Goal: Book appointment/travel/reservation

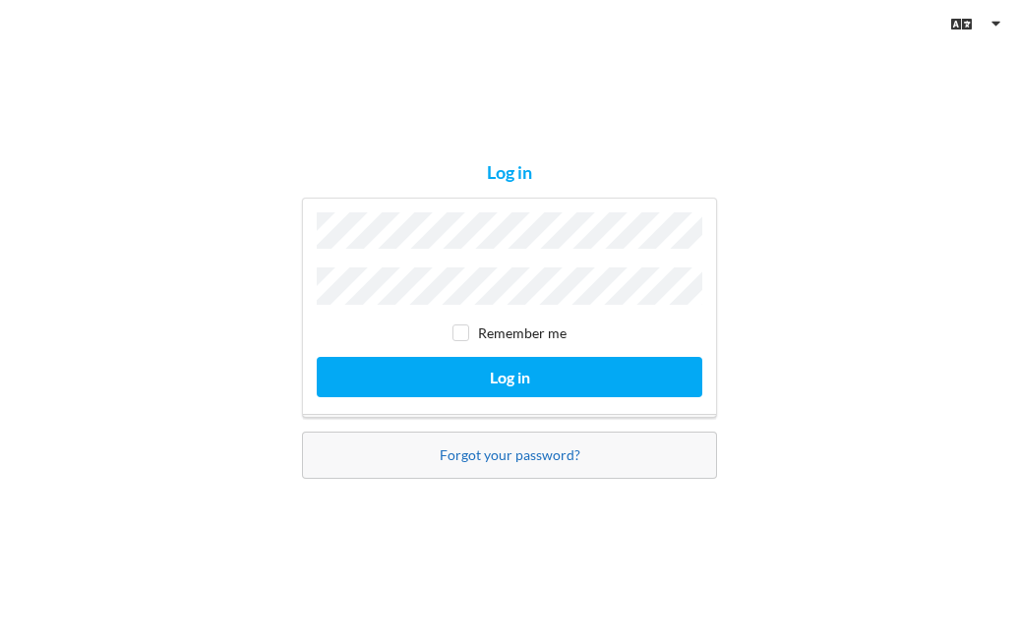
click at [521, 451] on link "Forgot your password?" at bounding box center [510, 454] width 141 height 17
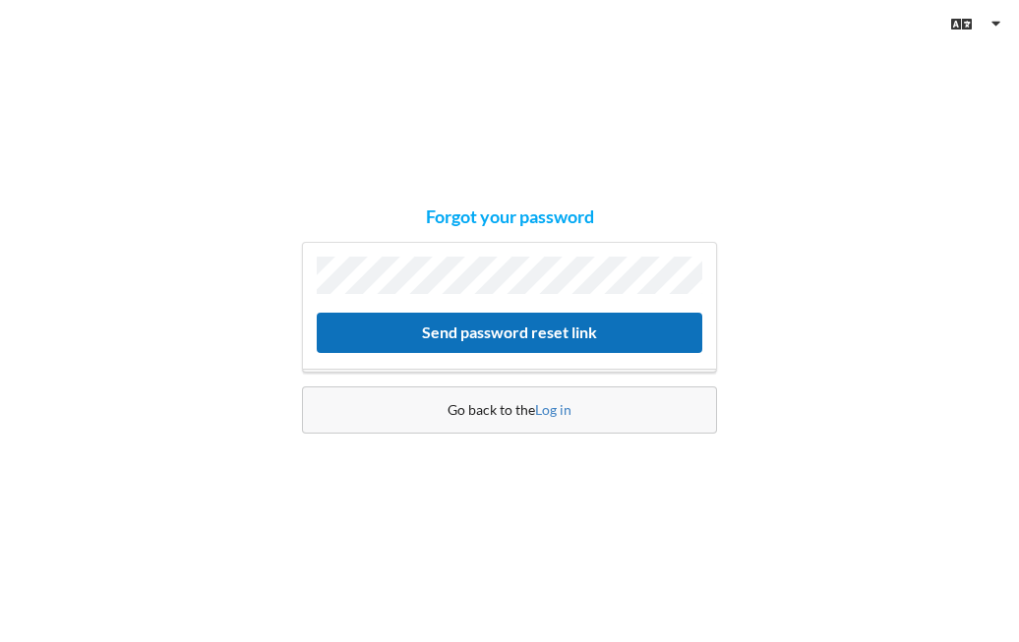
click at [563, 333] on button "Send password reset link" at bounding box center [509, 333] width 385 height 40
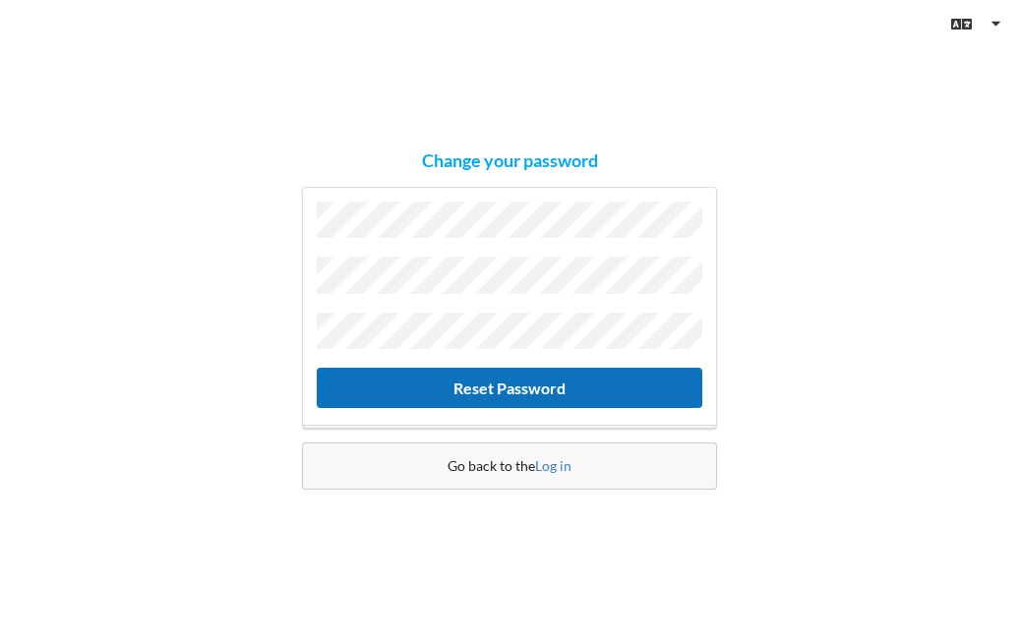
click at [552, 385] on button "Reset Password" at bounding box center [509, 388] width 385 height 40
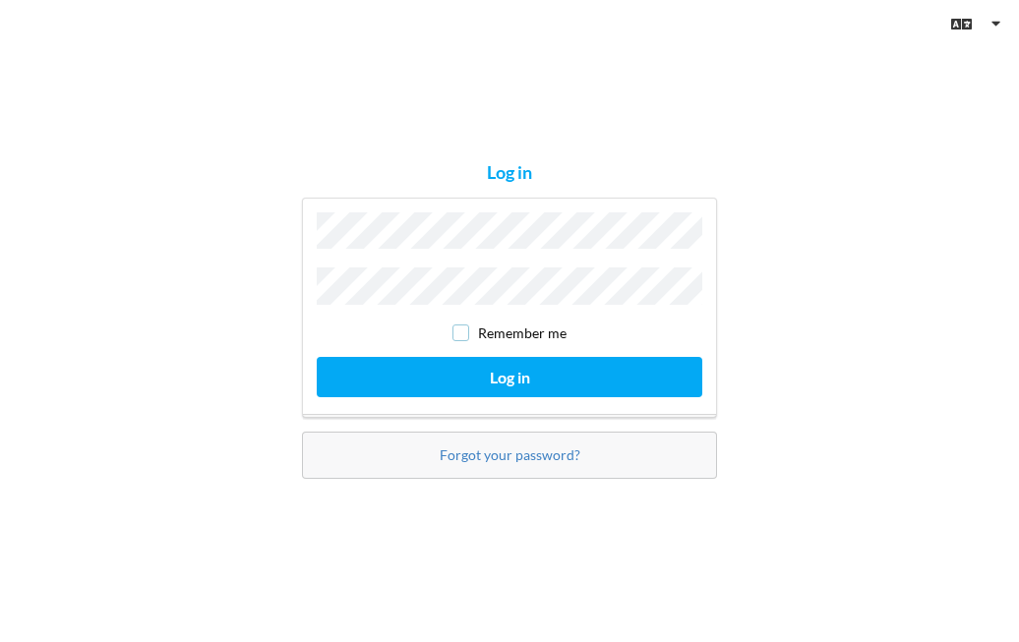
click at [464, 324] on input "checkbox" at bounding box center [460, 332] width 17 height 17
checkbox input "true"
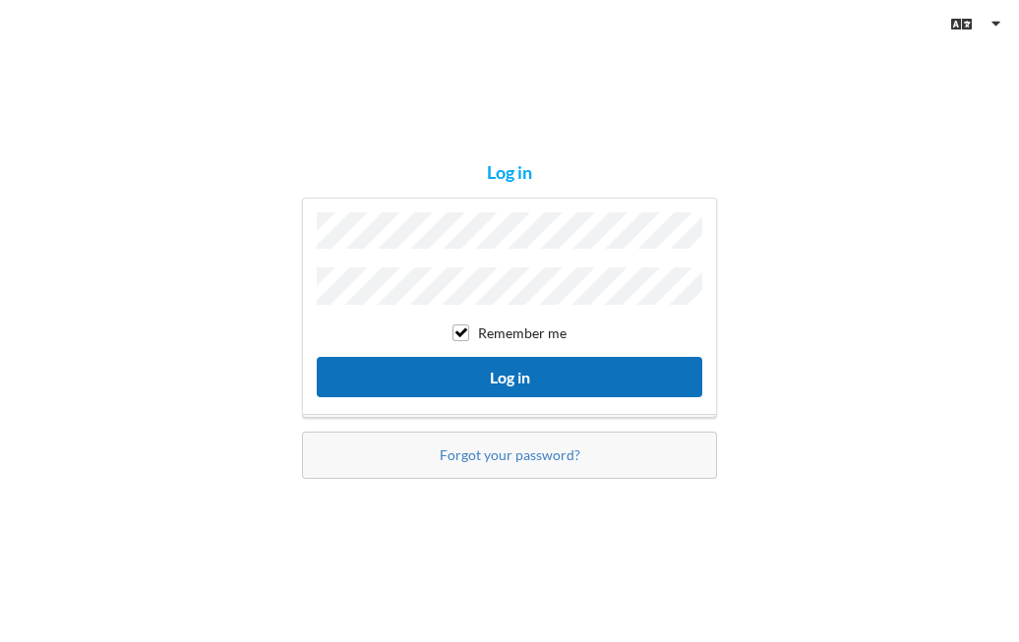
click at [500, 369] on button "Log in" at bounding box center [509, 377] width 385 height 40
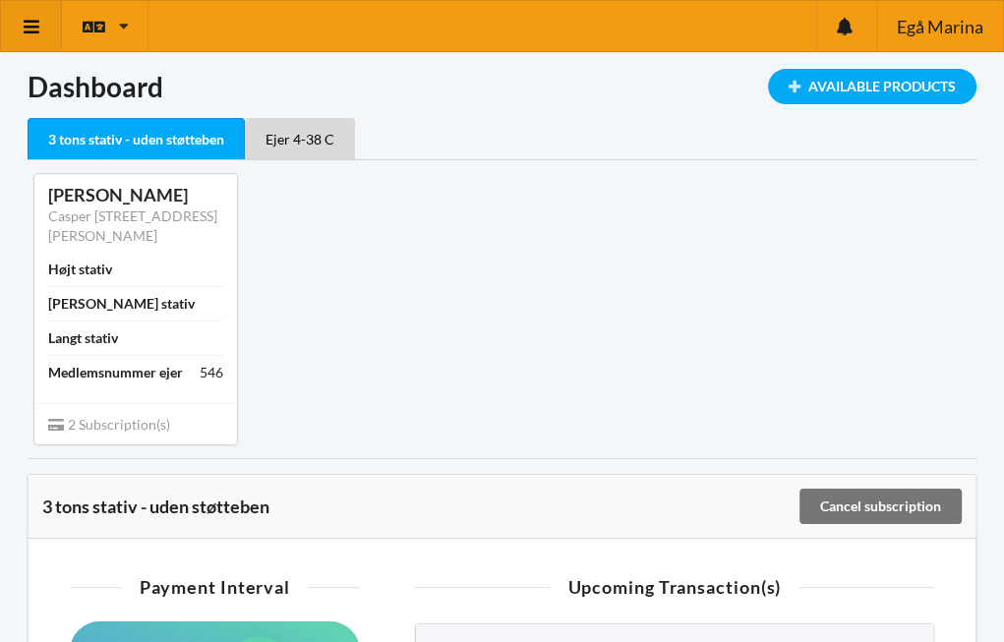
click at [32, 25] on icon at bounding box center [32, 27] width 21 height 18
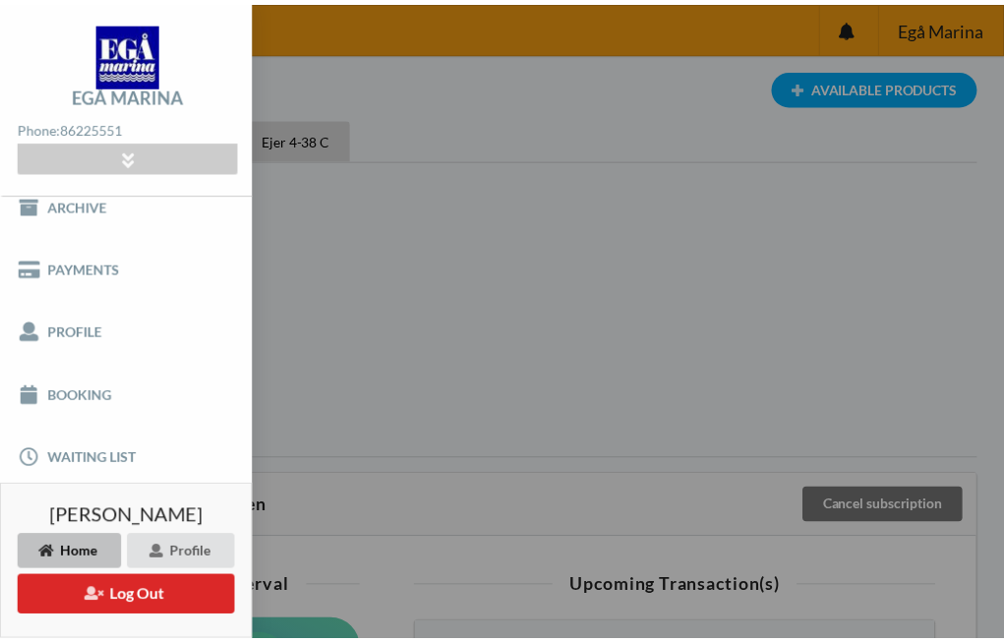
scroll to position [88, 0]
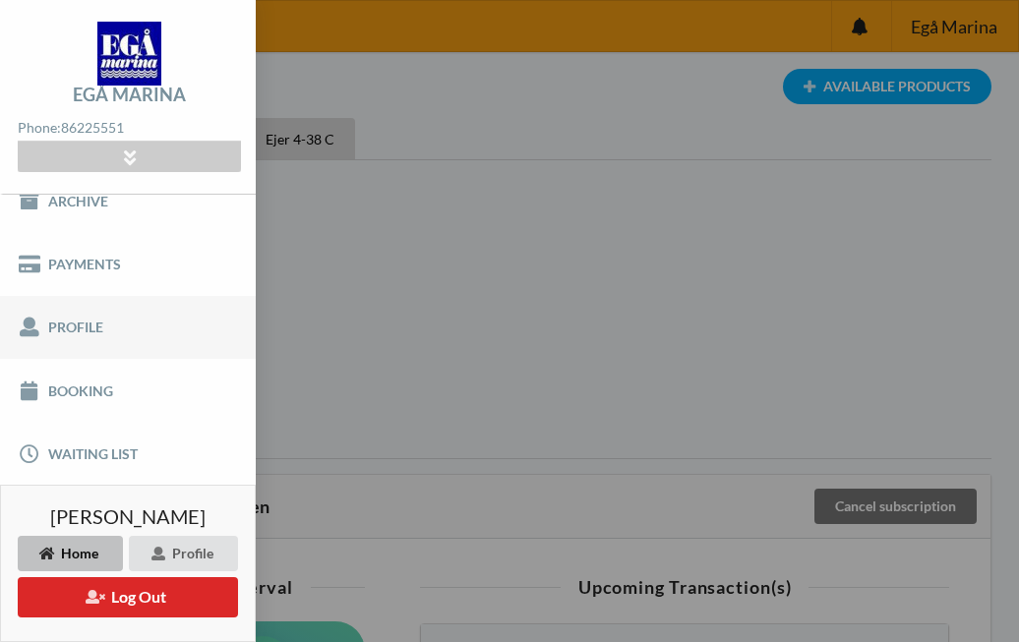
click at [46, 316] on link "Profile" at bounding box center [128, 327] width 256 height 63
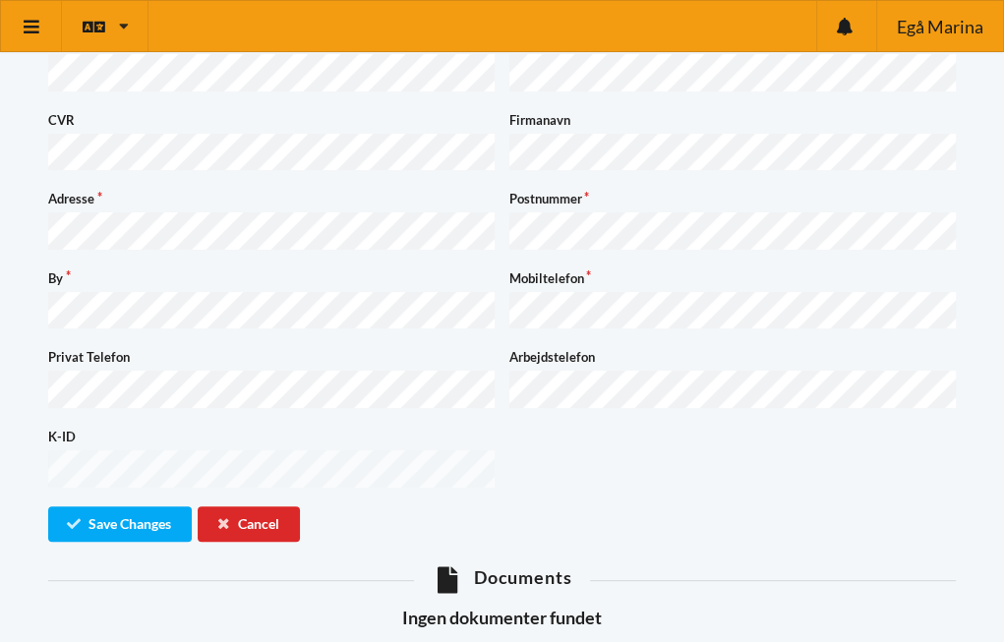
scroll to position [171, 0]
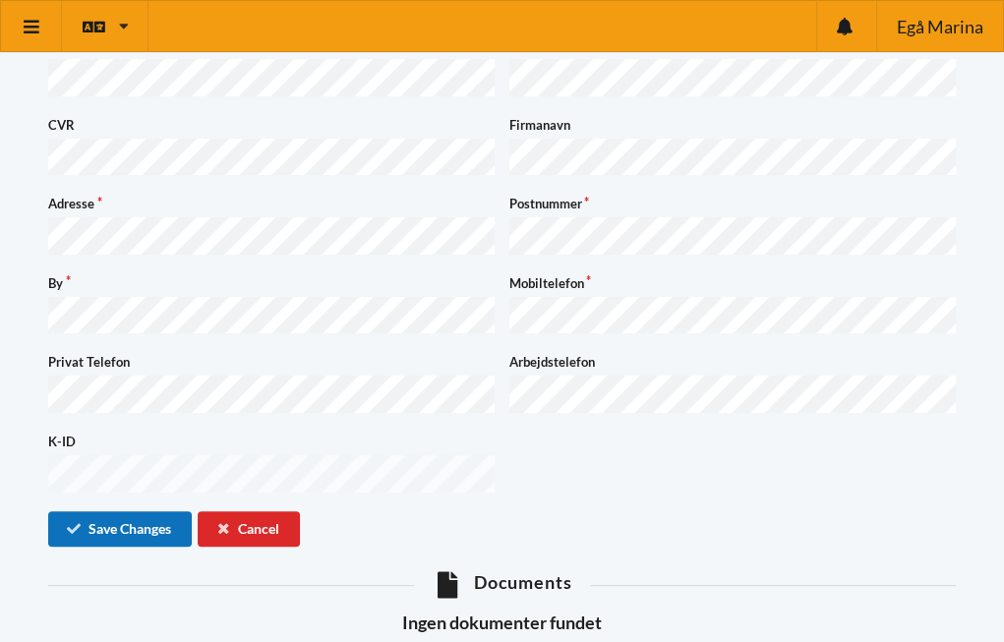
click at [142, 511] on button "Save Changes" at bounding box center [120, 528] width 144 height 35
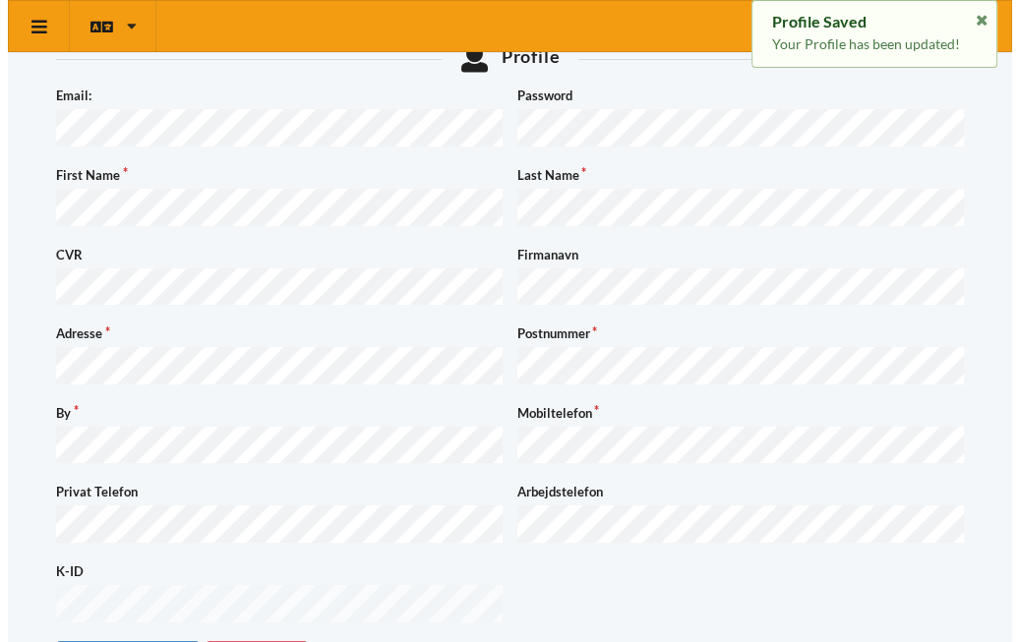
scroll to position [0, 0]
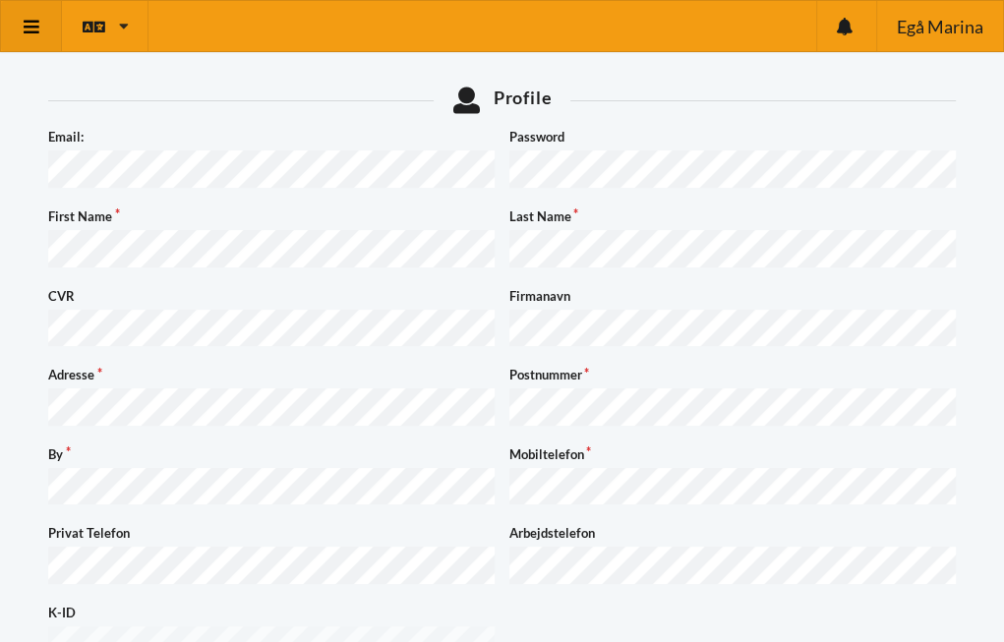
click at [26, 19] on icon at bounding box center [32, 27] width 21 height 18
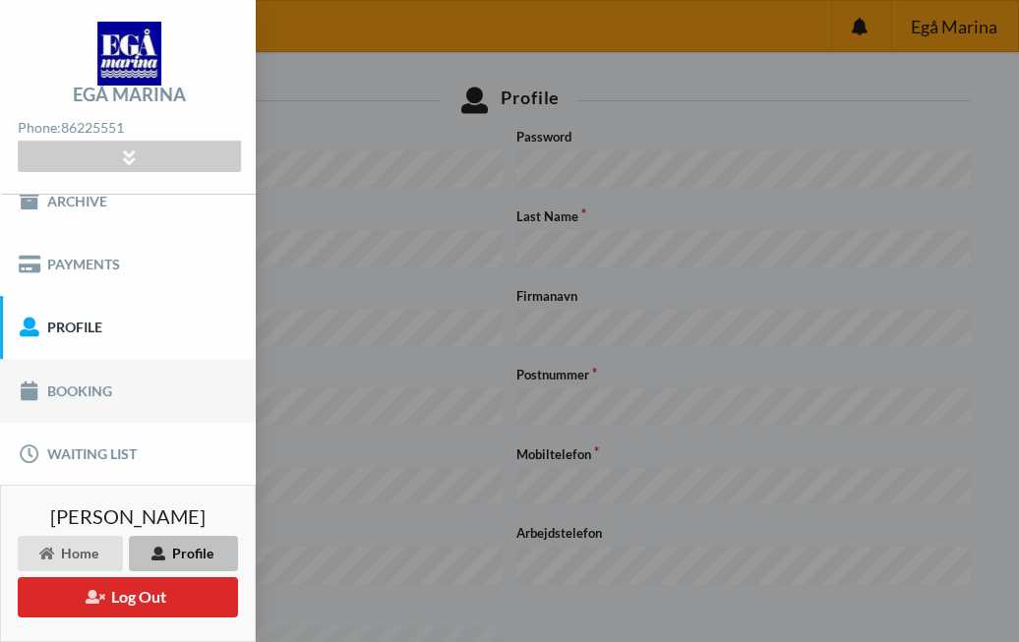
click at [93, 390] on link "Booking" at bounding box center [128, 390] width 256 height 63
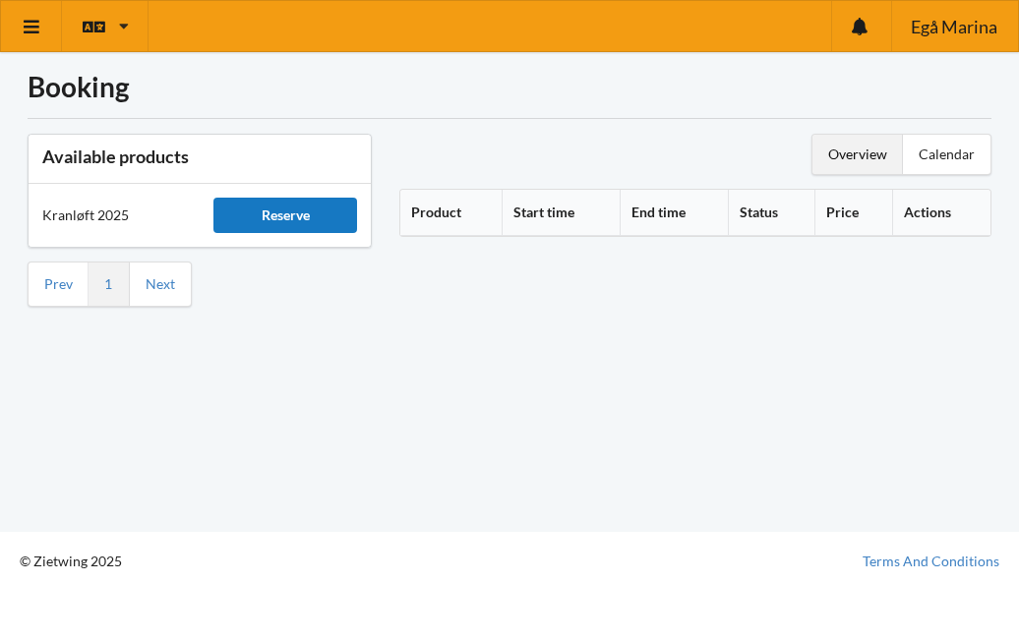
click at [289, 215] on div "Reserve" at bounding box center [285, 215] width 144 height 35
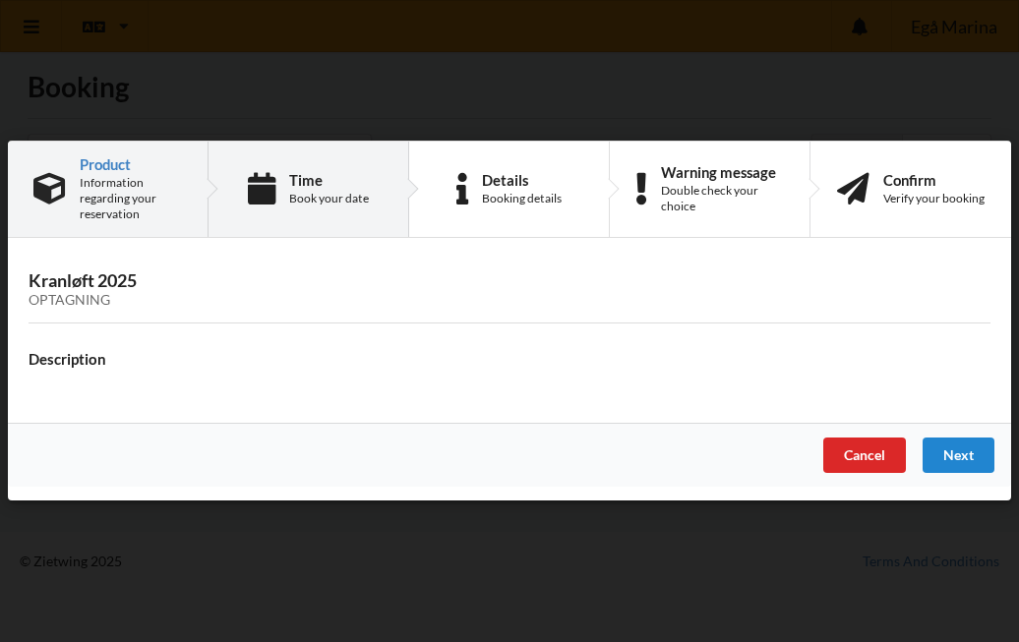
click at [341, 182] on div "Time" at bounding box center [329, 180] width 80 height 16
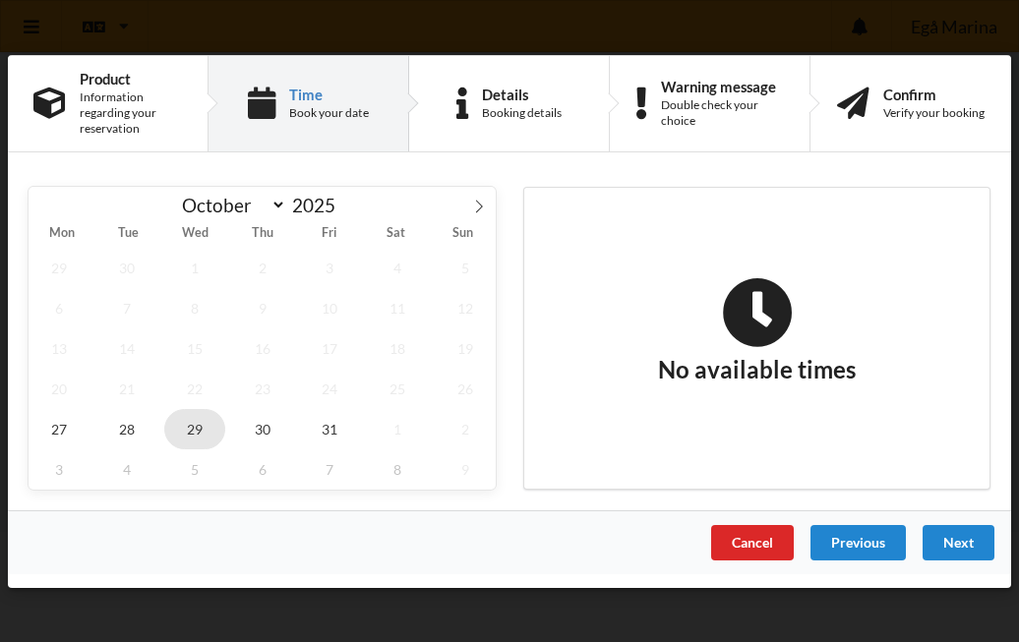
click at [202, 426] on span "29" at bounding box center [194, 428] width 61 height 40
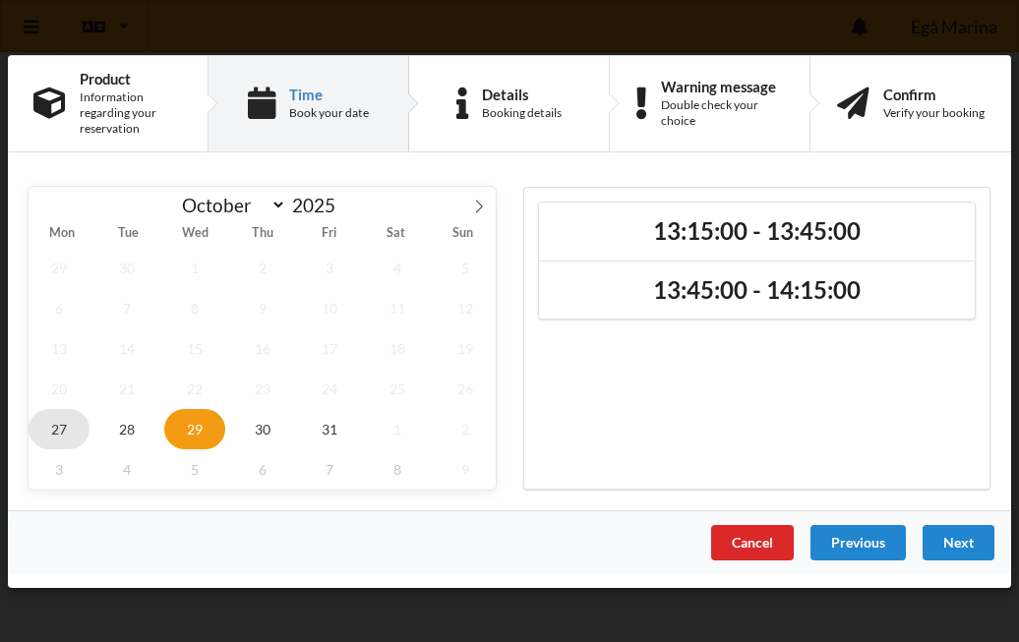
click at [61, 437] on span "27" at bounding box center [59, 428] width 61 height 40
click at [202, 418] on span "29" at bounding box center [194, 428] width 61 height 40
click at [966, 544] on div "Next" at bounding box center [958, 541] width 72 height 35
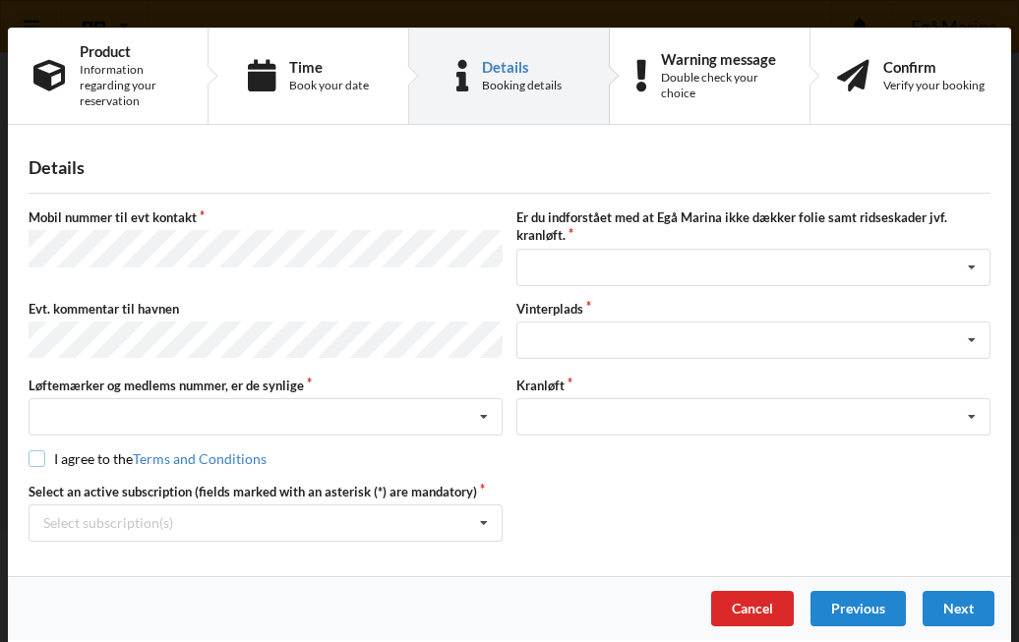
click at [29, 453] on input "checkbox" at bounding box center [37, 458] width 17 height 17
checkbox input "true"
click at [969, 267] on icon at bounding box center [971, 268] width 29 height 36
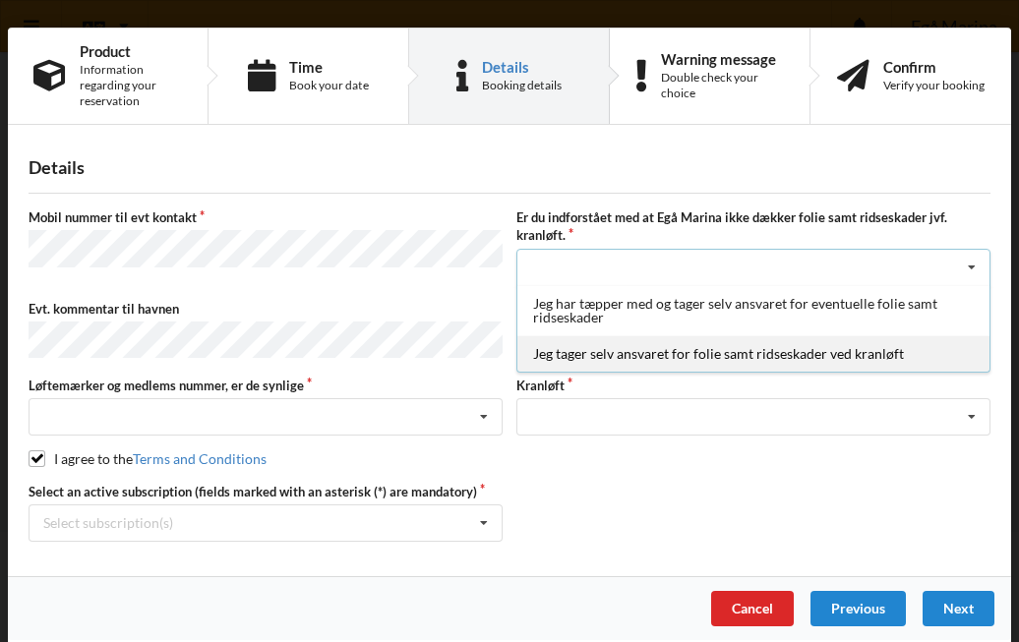
click at [832, 355] on div "Jeg tager selv ansvaret for folie samt ridseskader ved kranløft" at bounding box center [753, 353] width 472 height 36
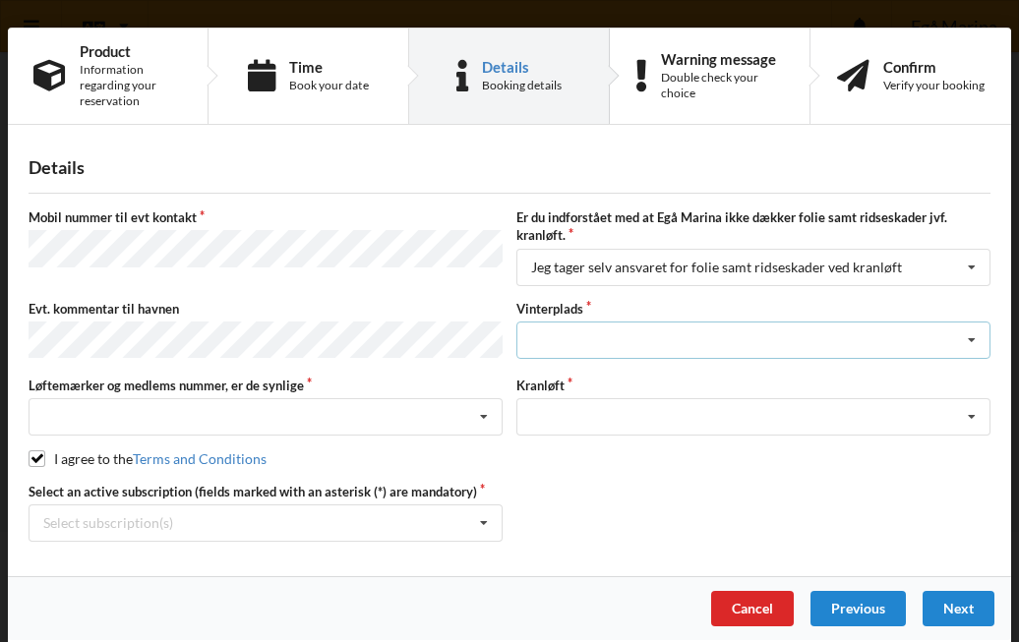
click at [968, 336] on icon at bounding box center [971, 341] width 29 height 36
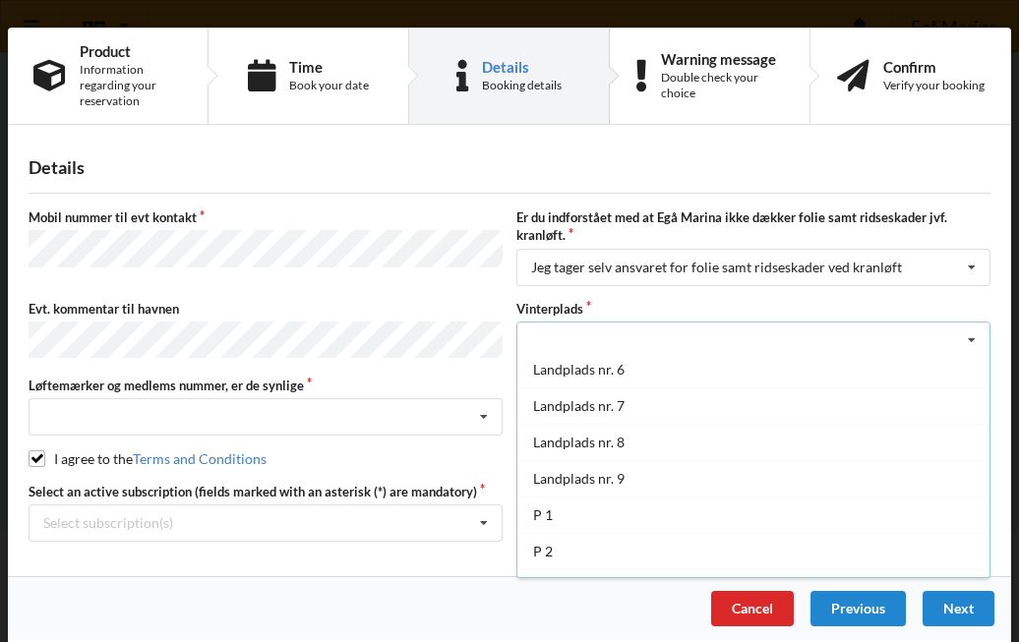
scroll to position [214, 0]
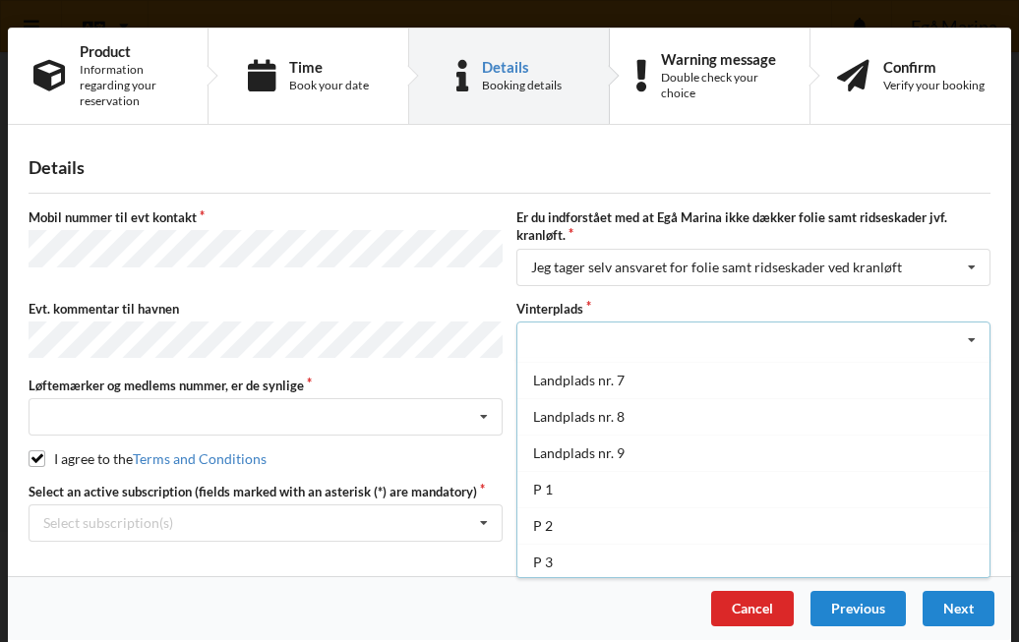
click at [996, 426] on div "Details Mobil nummer til evt kontakt Er du indforstået med at Egå Marina ikke d…" at bounding box center [509, 358] width 1003 height 438
click at [533, 337] on div "Landplads nr. 1 Landplads nr. 2 Landplads nr.3 Landplads nr. 4 Landplads nr. 5 …" at bounding box center [753, 340] width 474 height 37
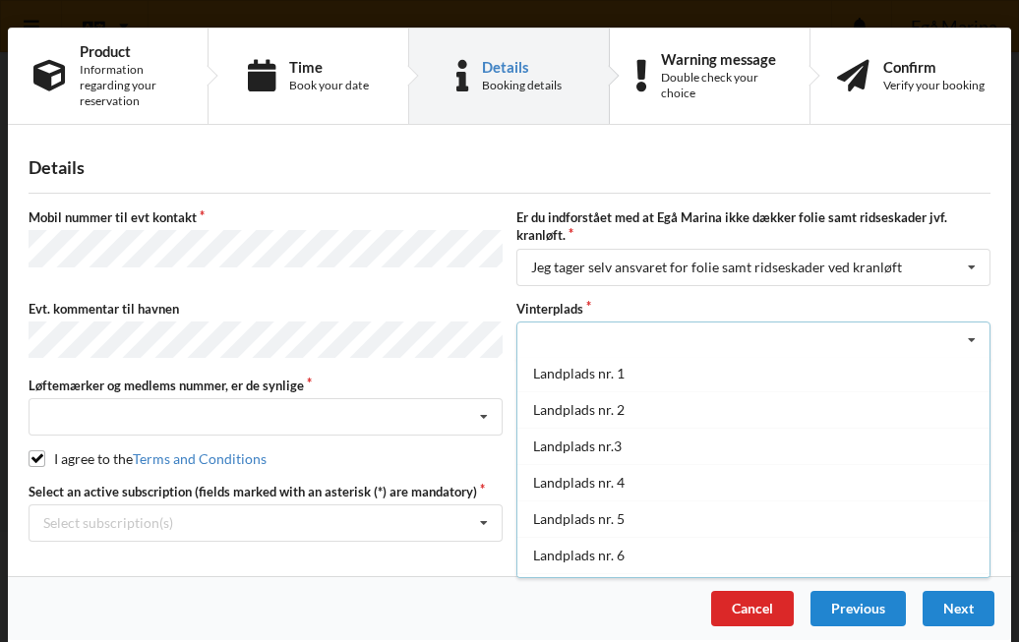
scroll to position [0, 0]
click at [975, 296] on div "Mobil nummer til evt kontakt Er du indforstået med at Egå Marina ikke dækker fo…" at bounding box center [510, 374] width 962 height 333
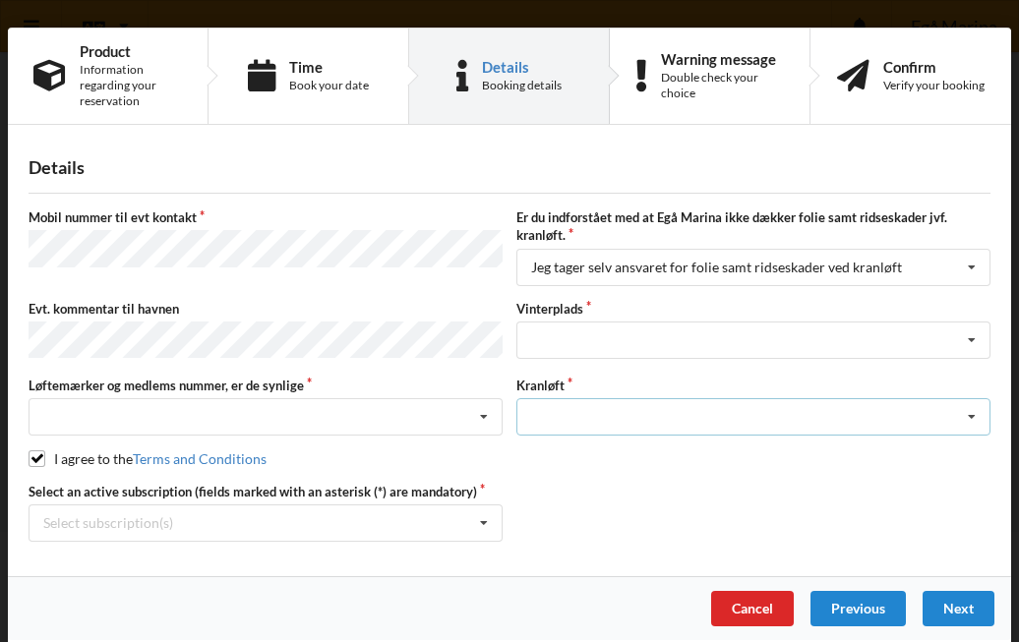
click at [968, 416] on icon at bounding box center [971, 417] width 29 height 36
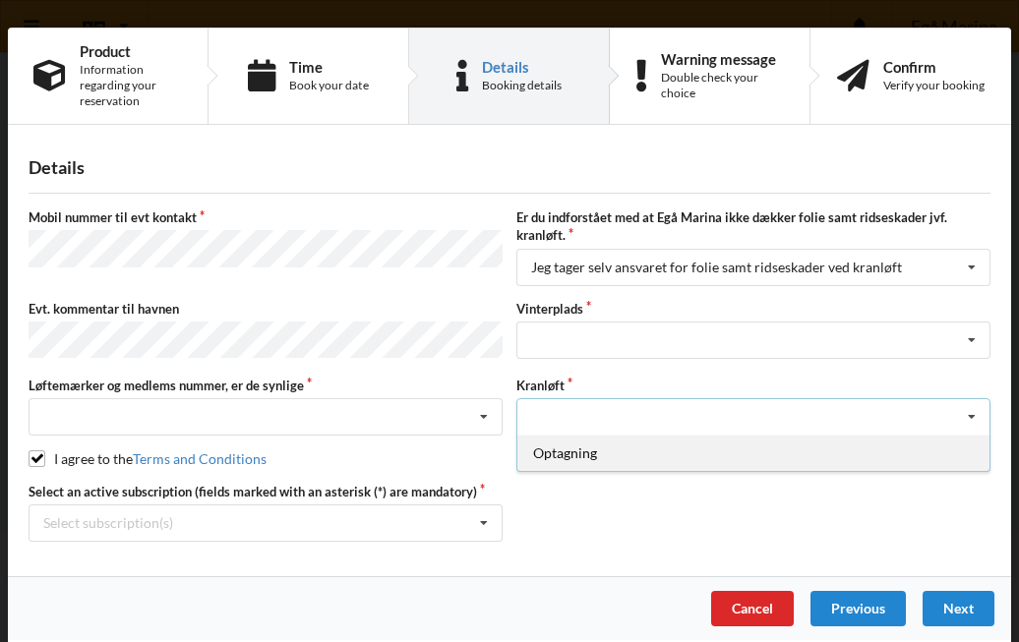
click at [572, 453] on div "Optagning" at bounding box center [753, 453] width 472 height 36
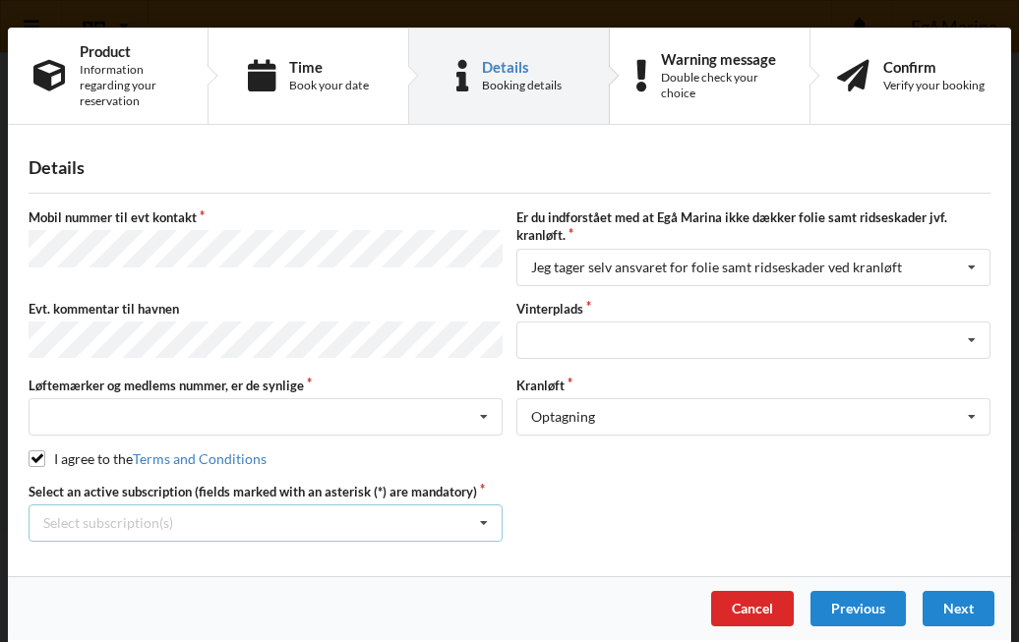
click at [479, 516] on icon at bounding box center [483, 523] width 29 height 36
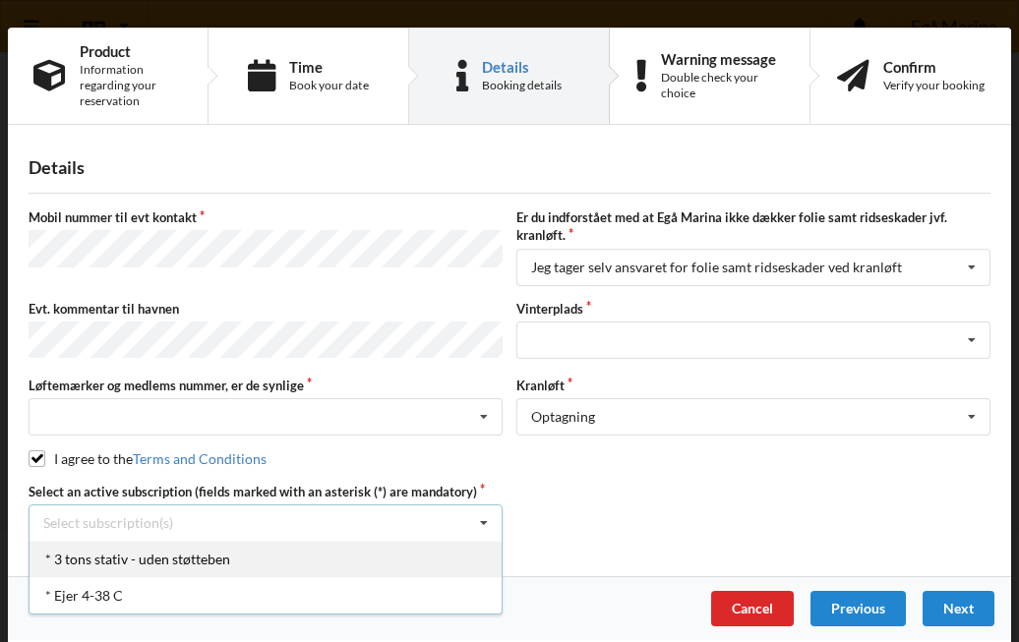
click at [165, 556] on div "* 3 tons stativ - uden støtteben" at bounding box center [265, 559] width 472 height 36
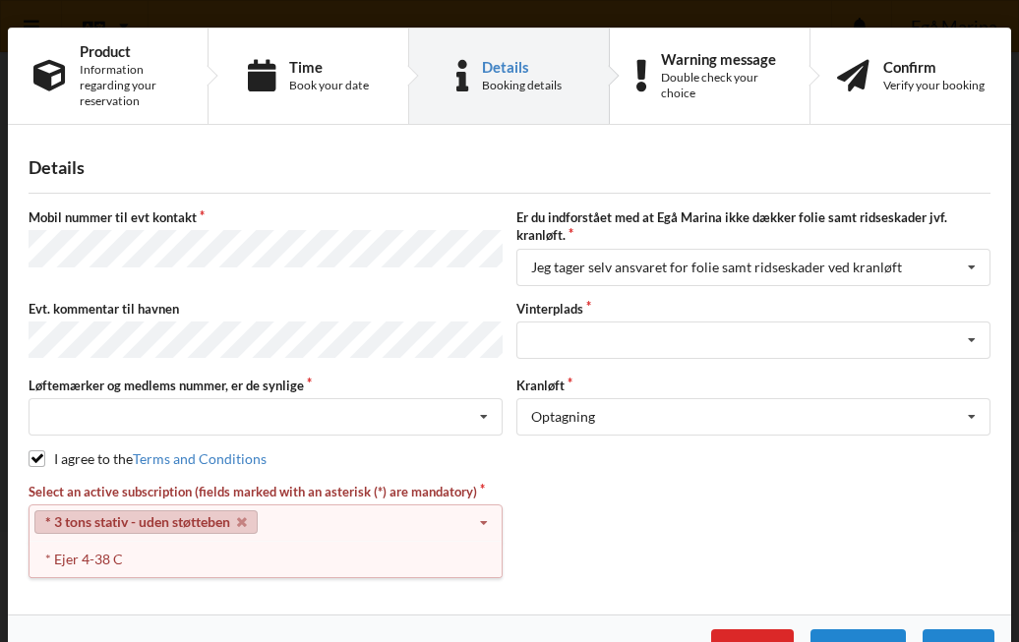
click at [476, 514] on icon at bounding box center [483, 523] width 29 height 36
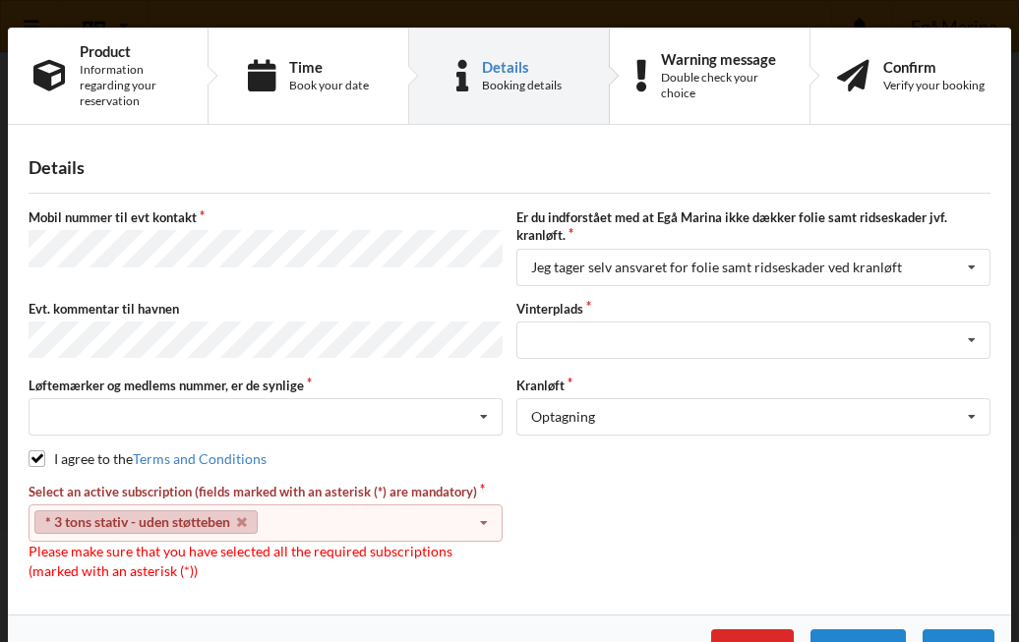
click at [547, 552] on div "Select an active subscription (fields marked with an asterisk (*) are mandatory…" at bounding box center [509, 531] width 975 height 97
click at [1007, 302] on div "Handelsbetingelser Ved at benytte dig af Virksomhedens juridiske navn services …" at bounding box center [509, 321] width 1019 height 642
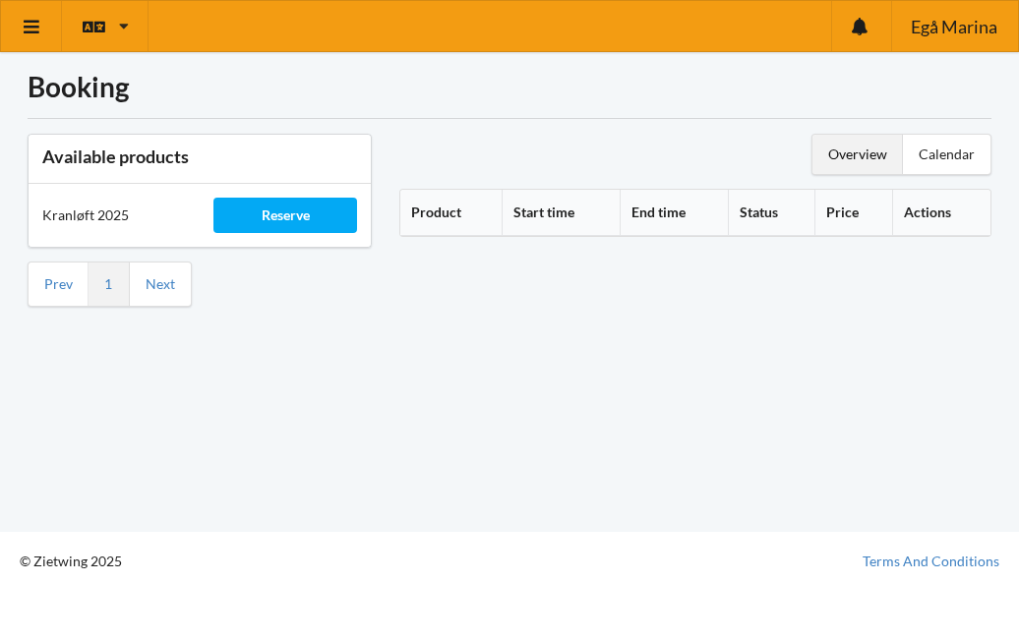
click at [998, 321] on div "Booking Available products Kranløft 2025 Reserve Prev 1 Next Overview Calendar …" at bounding box center [509, 266] width 1019 height 532
click at [161, 291] on link "Next" at bounding box center [160, 284] width 29 height 18
click at [334, 217] on div "Reserve" at bounding box center [285, 215] width 144 height 35
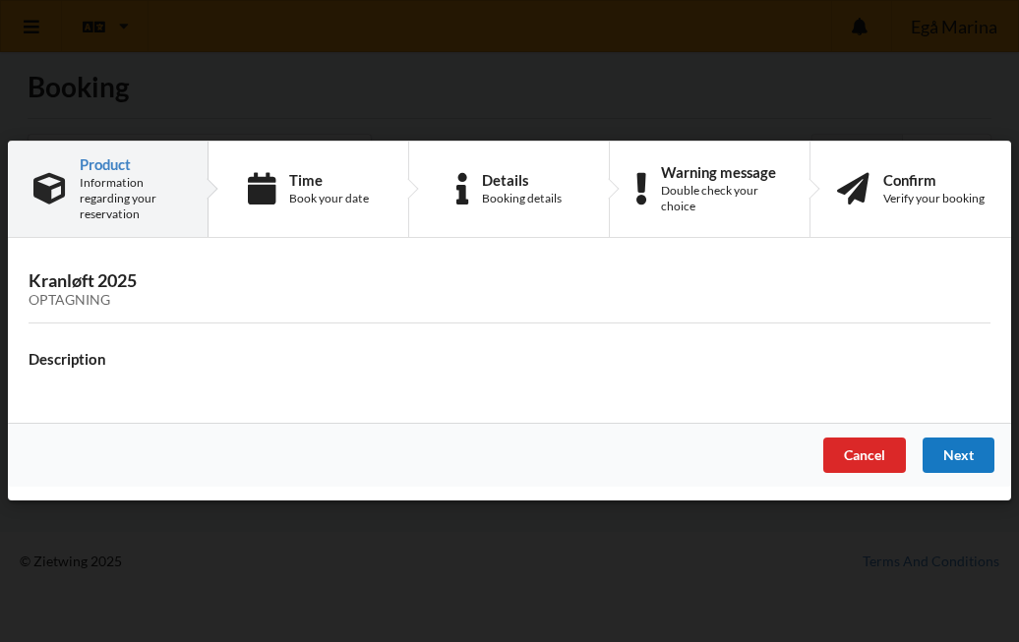
click at [939, 459] on div "Next" at bounding box center [958, 456] width 72 height 35
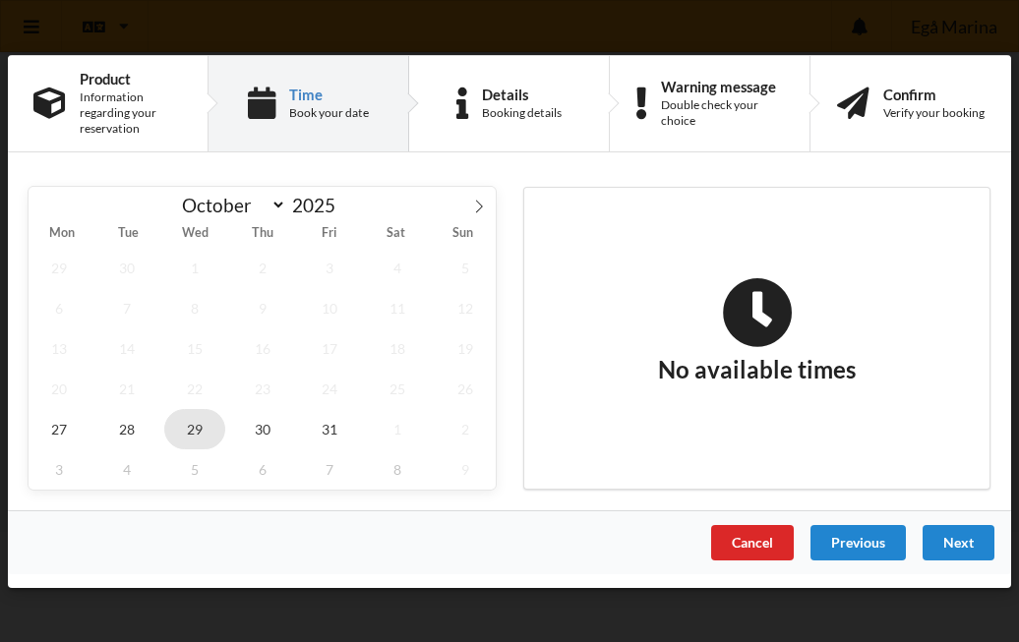
click at [193, 420] on span "29" at bounding box center [194, 428] width 61 height 40
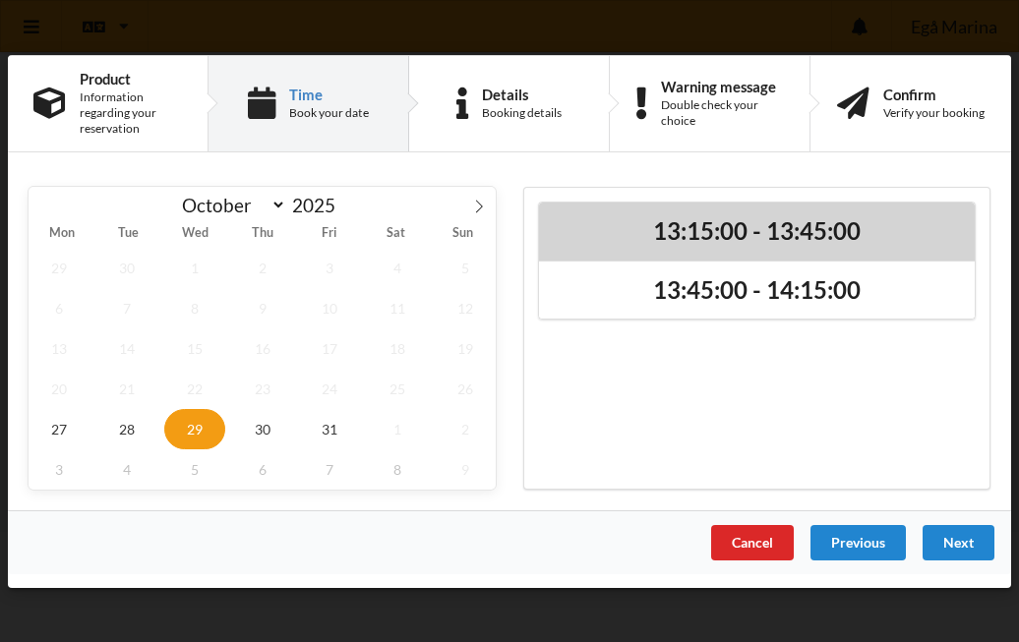
click at [694, 236] on h2 "13:15:00 - 13:45:00" at bounding box center [757, 230] width 408 height 30
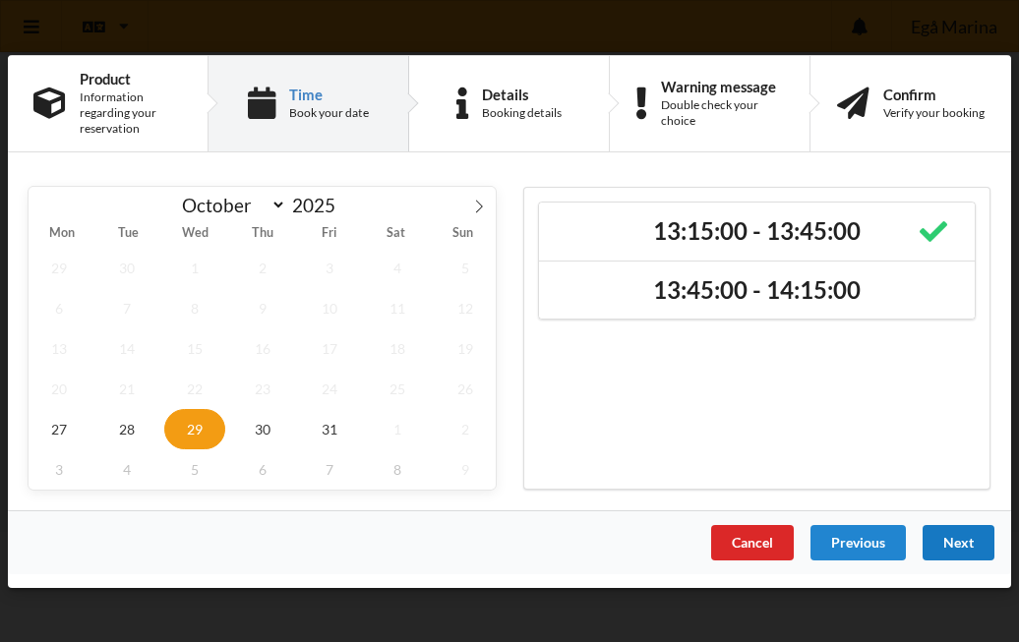
click at [961, 542] on div "Next" at bounding box center [958, 541] width 72 height 35
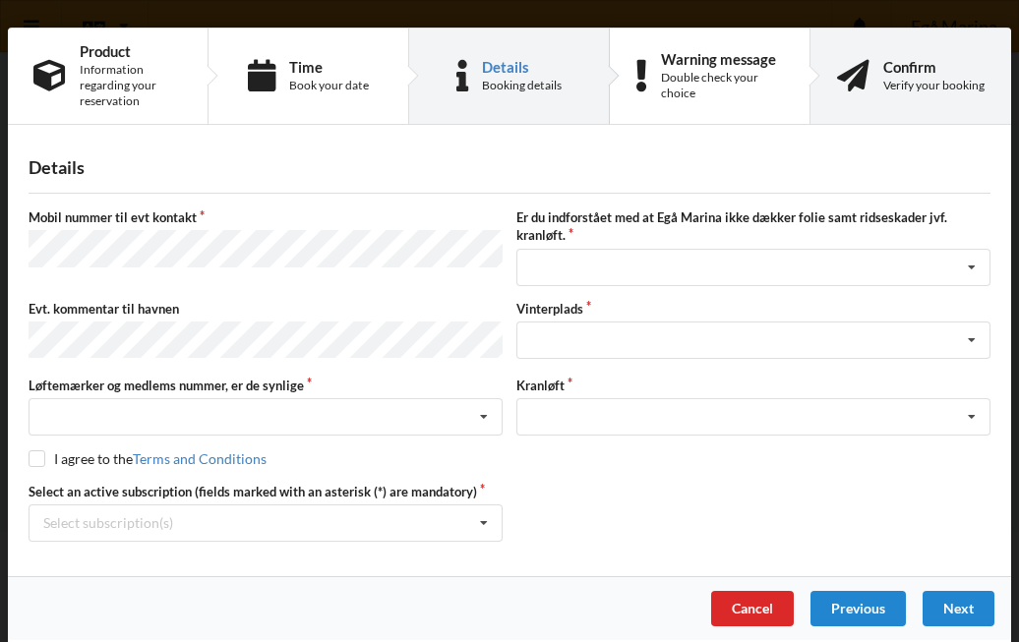
click at [938, 83] on div "Verify your booking" at bounding box center [933, 86] width 101 height 16
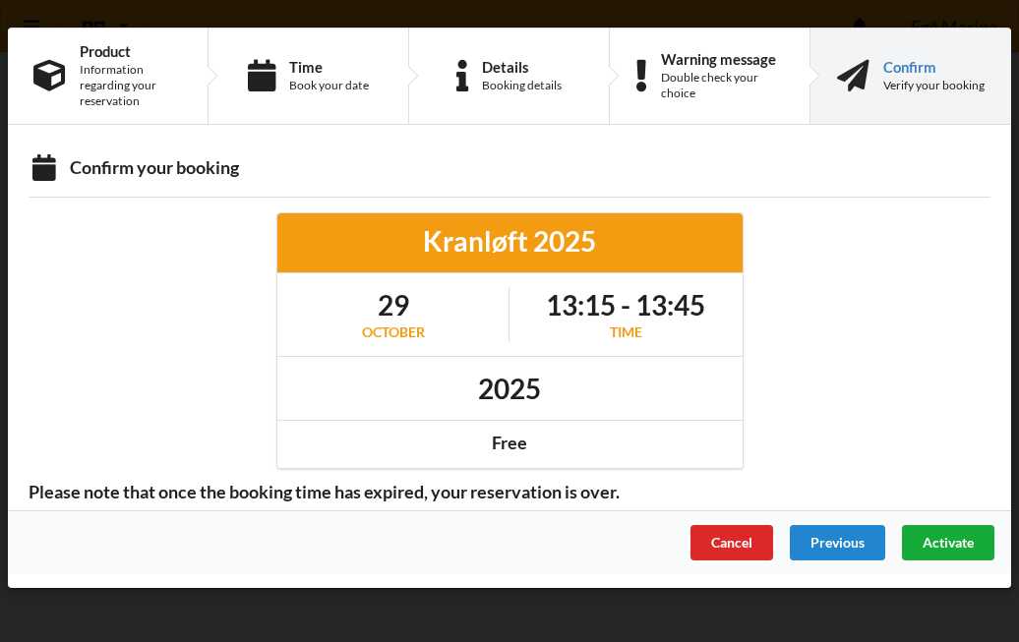
click at [951, 539] on span "Activate" at bounding box center [947, 542] width 51 height 17
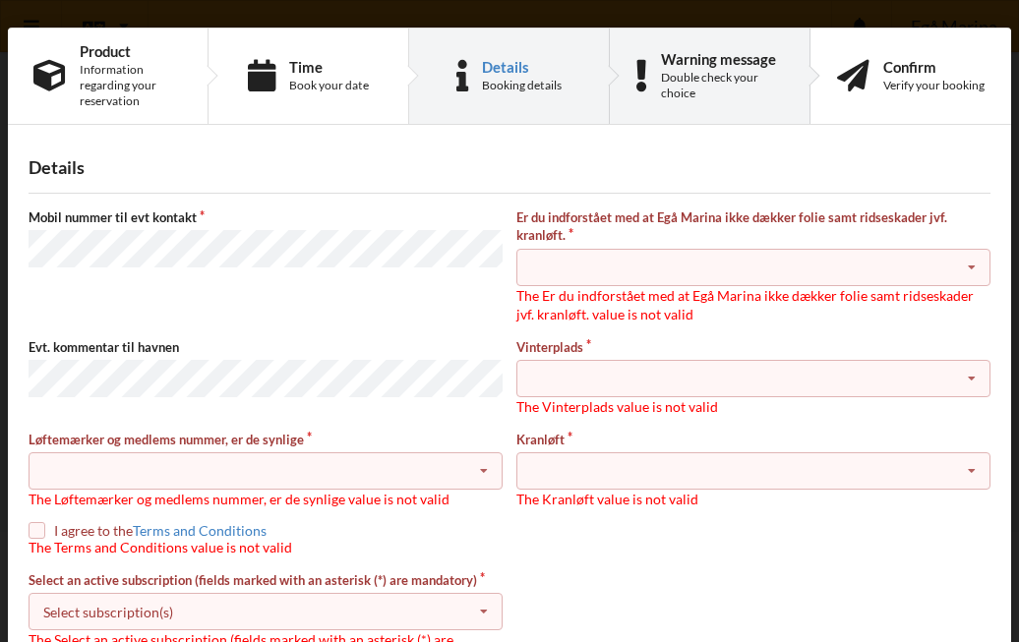
click at [716, 83] on div "Double check your choice" at bounding box center [722, 85] width 123 height 31
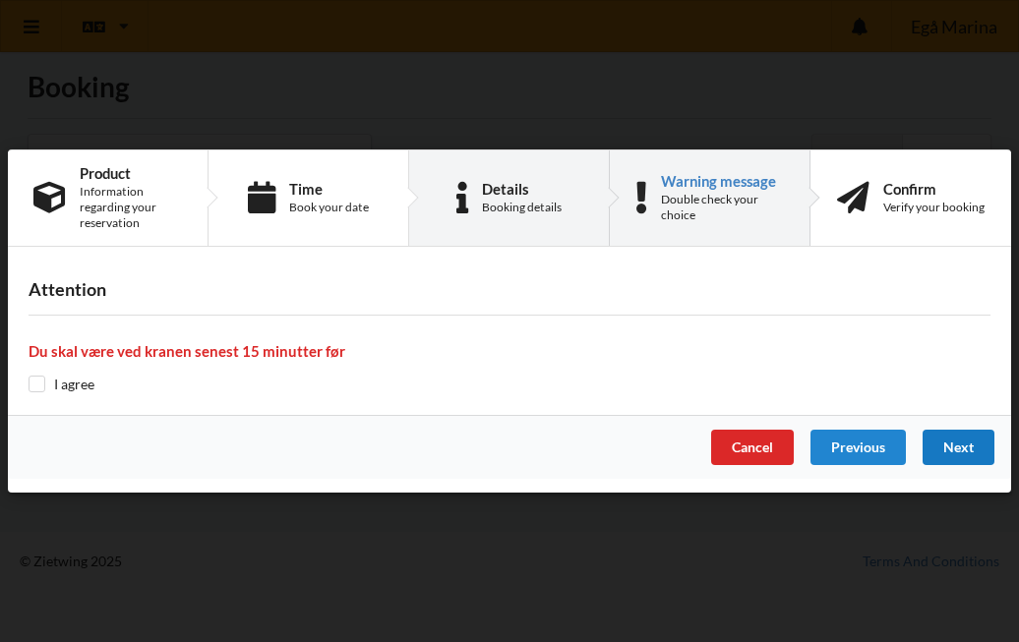
click at [551, 189] on div "Details" at bounding box center [522, 189] width 80 height 16
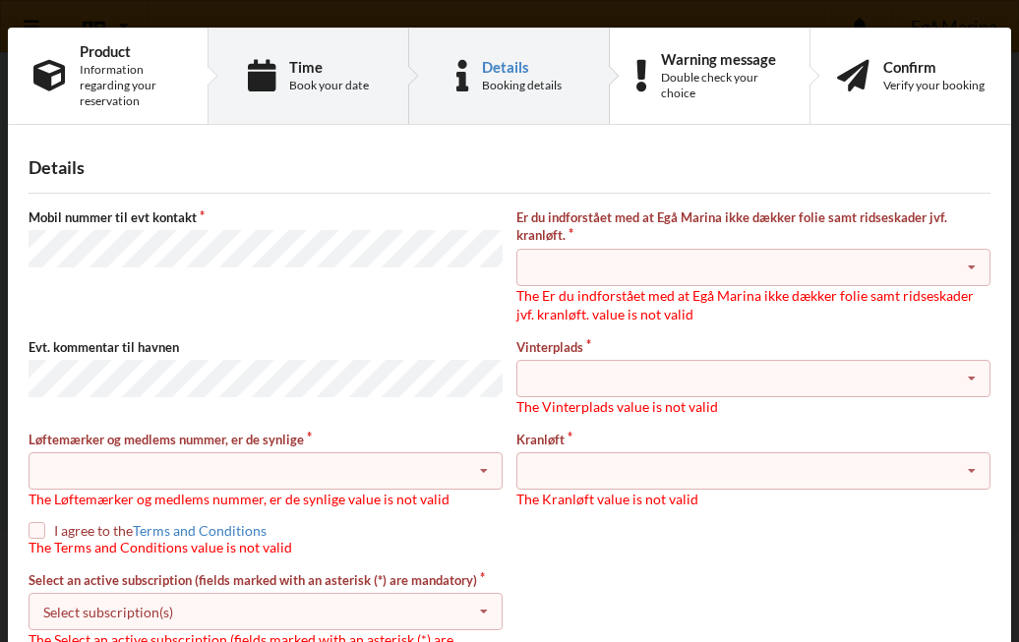
click at [335, 97] on div "Time Book your date" at bounding box center [308, 76] width 201 height 95
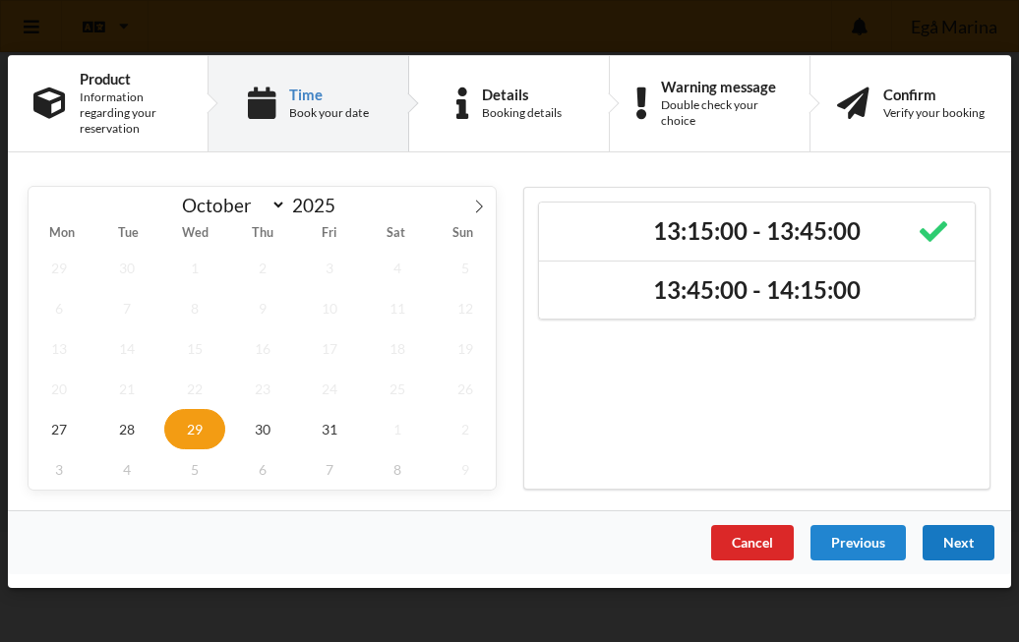
click at [950, 548] on div "Next" at bounding box center [958, 541] width 72 height 35
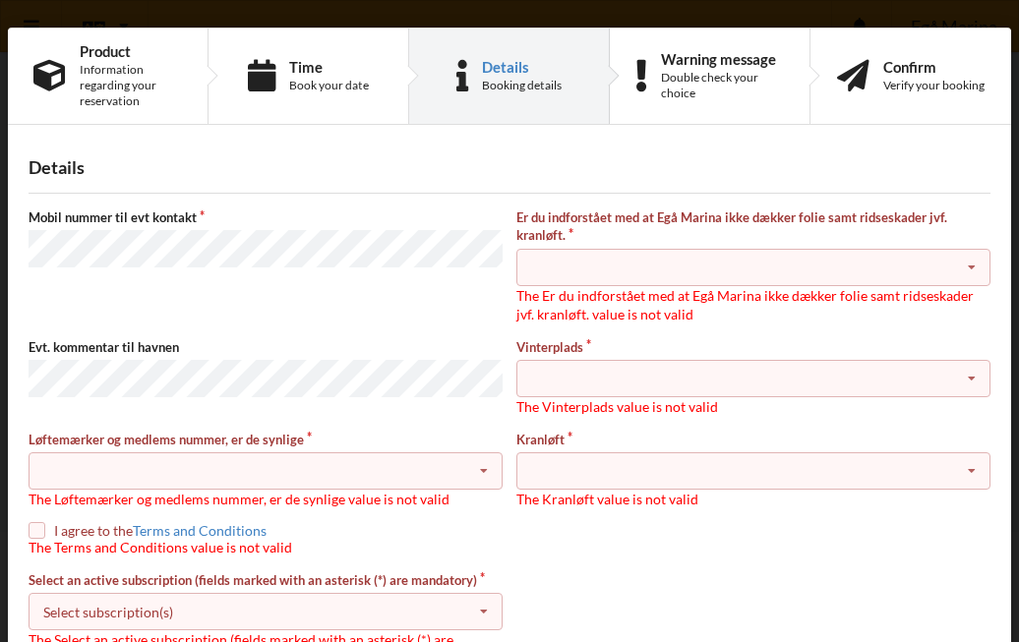
click at [477, 467] on icon at bounding box center [483, 471] width 29 height 36
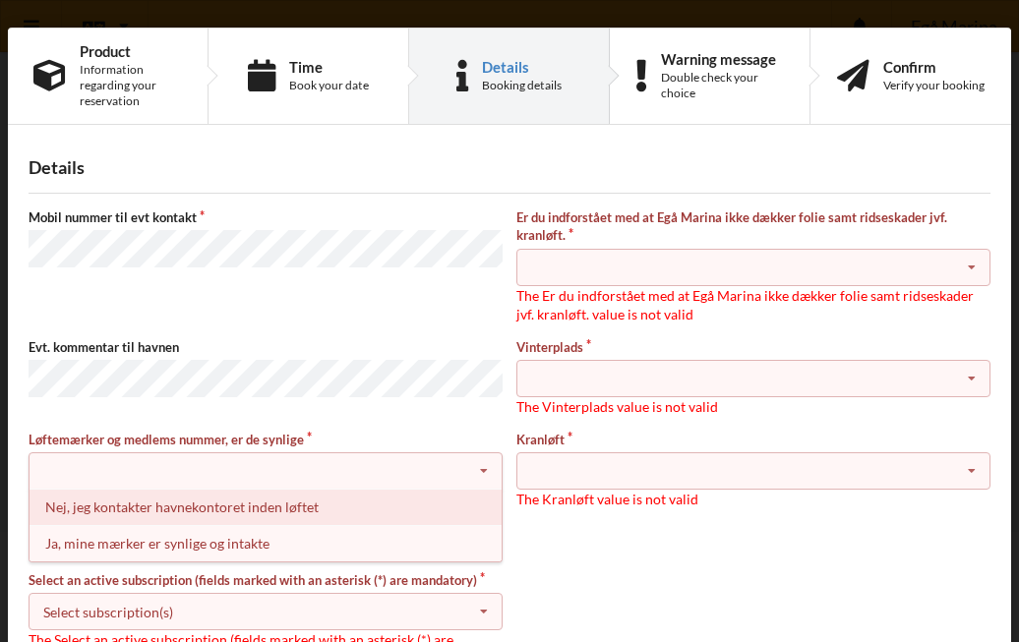
click at [201, 506] on div "Nej, jeg kontakter havnekontoret inden løftet" at bounding box center [265, 507] width 472 height 36
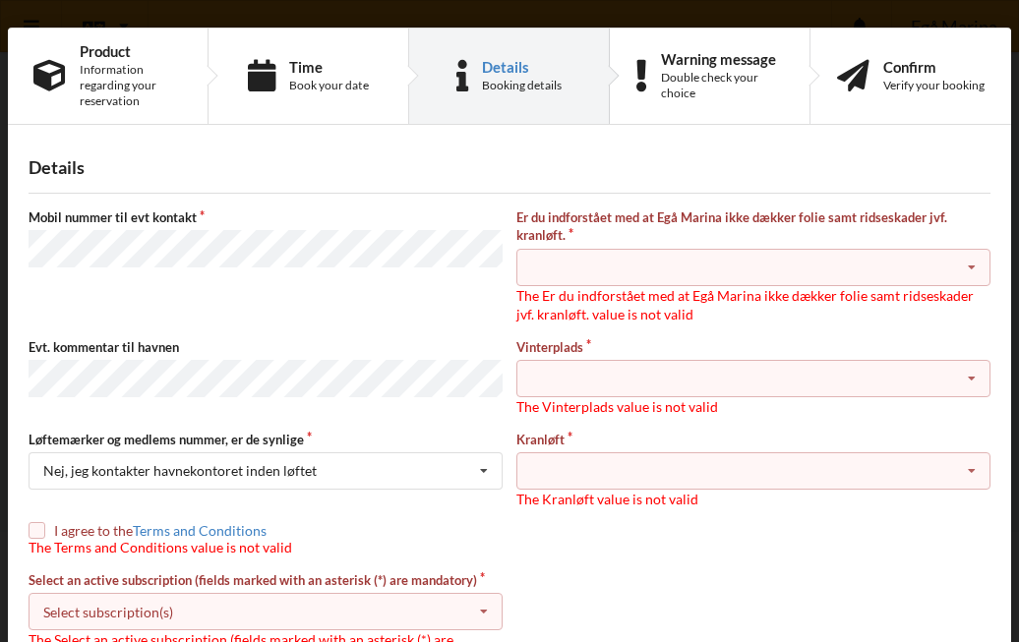
click at [36, 532] on input "checkbox" at bounding box center [37, 530] width 17 height 17
checkbox input "true"
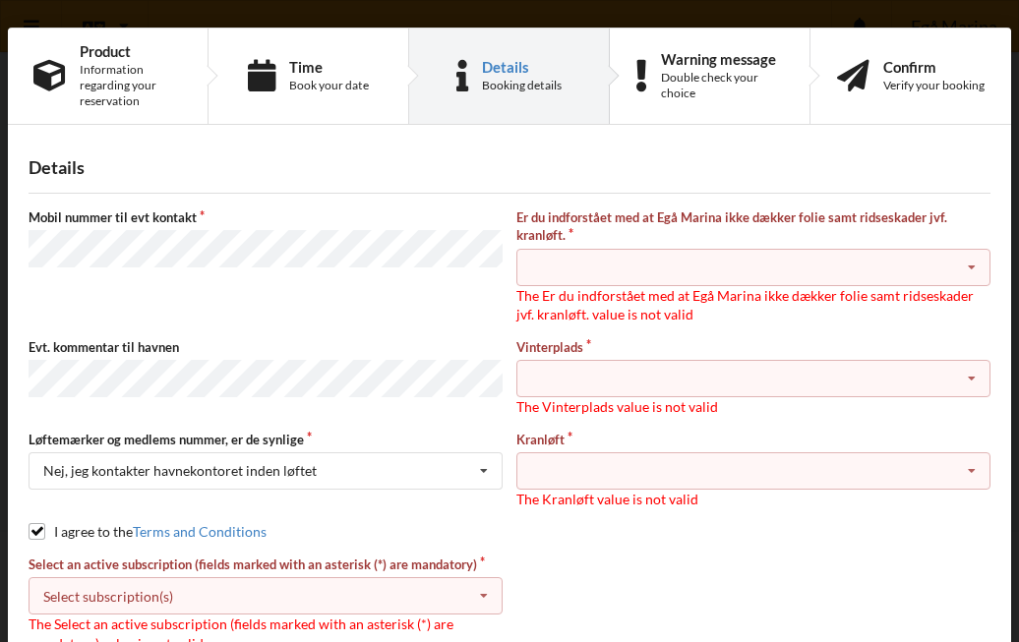
click at [483, 595] on icon at bounding box center [483, 596] width 29 height 36
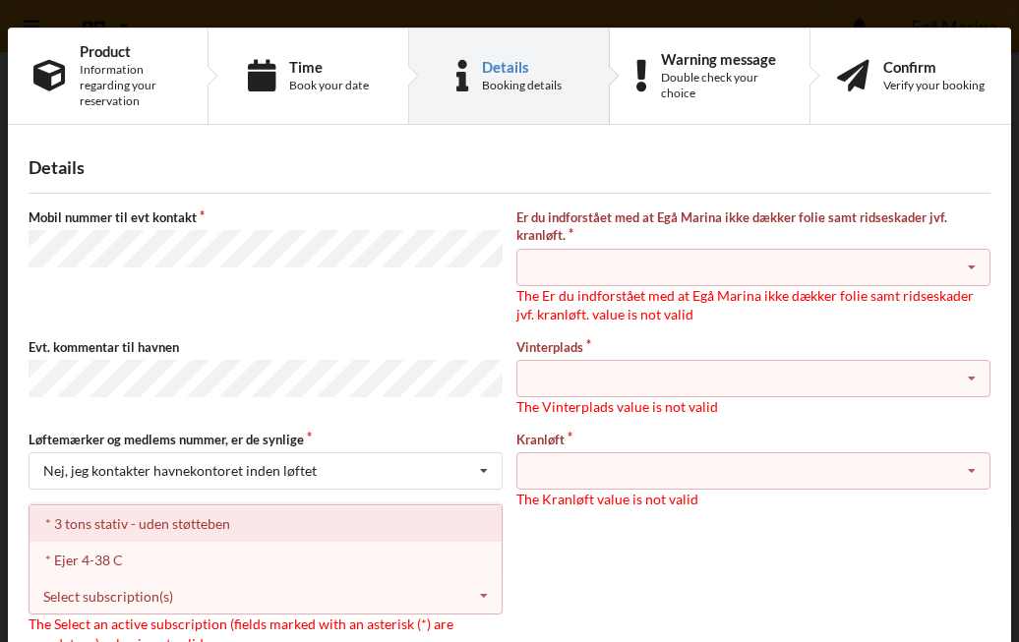
click at [181, 524] on div "* 3 tons stativ - uden støtteben" at bounding box center [265, 523] width 472 height 36
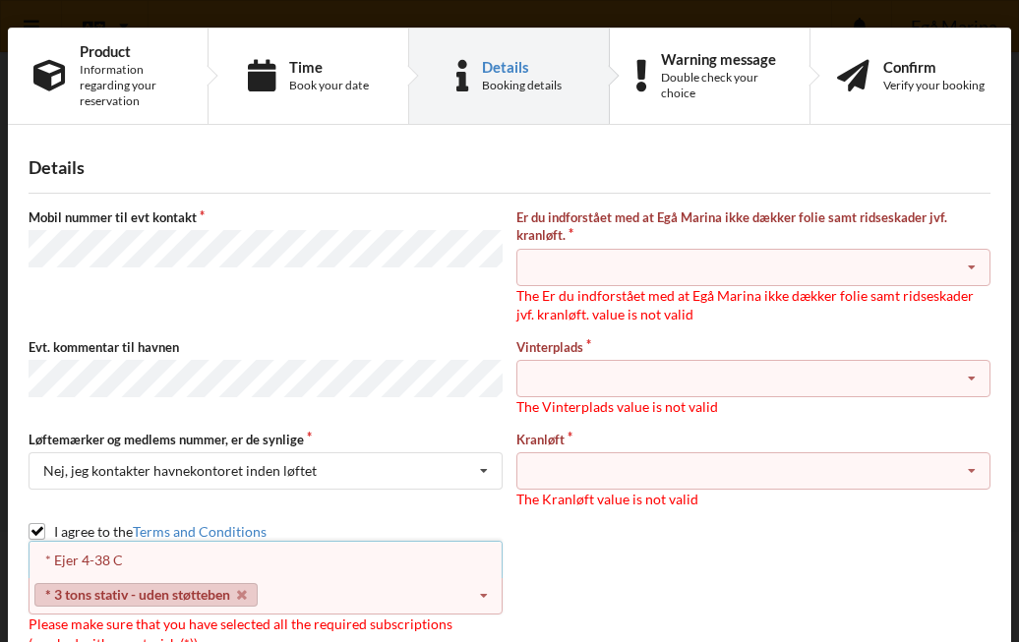
click at [971, 266] on icon at bounding box center [971, 268] width 29 height 36
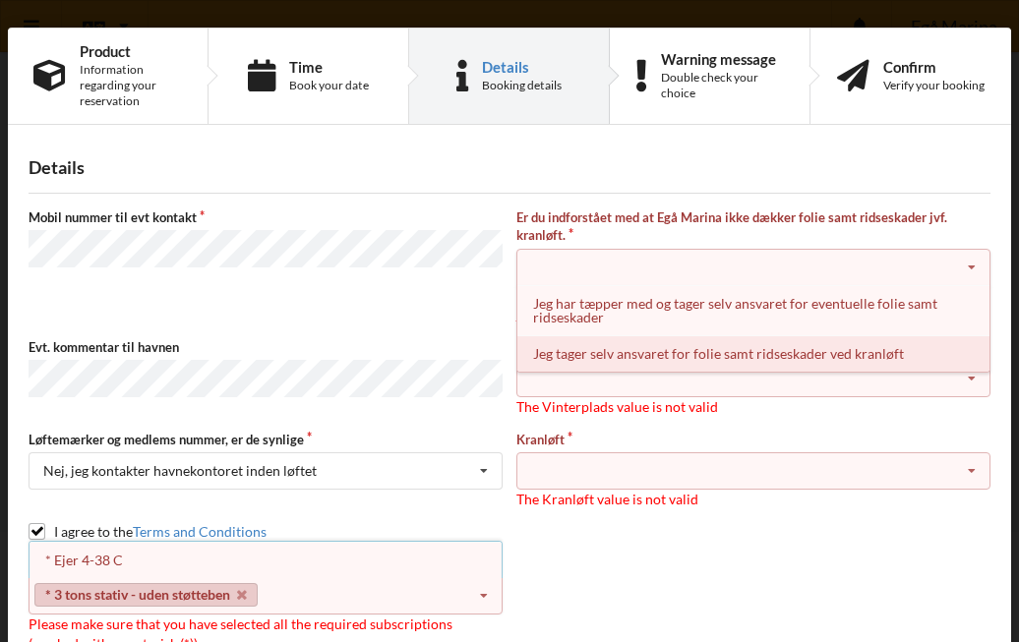
click at [797, 346] on div "Jeg tager selv ansvaret for folie samt ridseskader ved kranløft" at bounding box center [753, 353] width 472 height 36
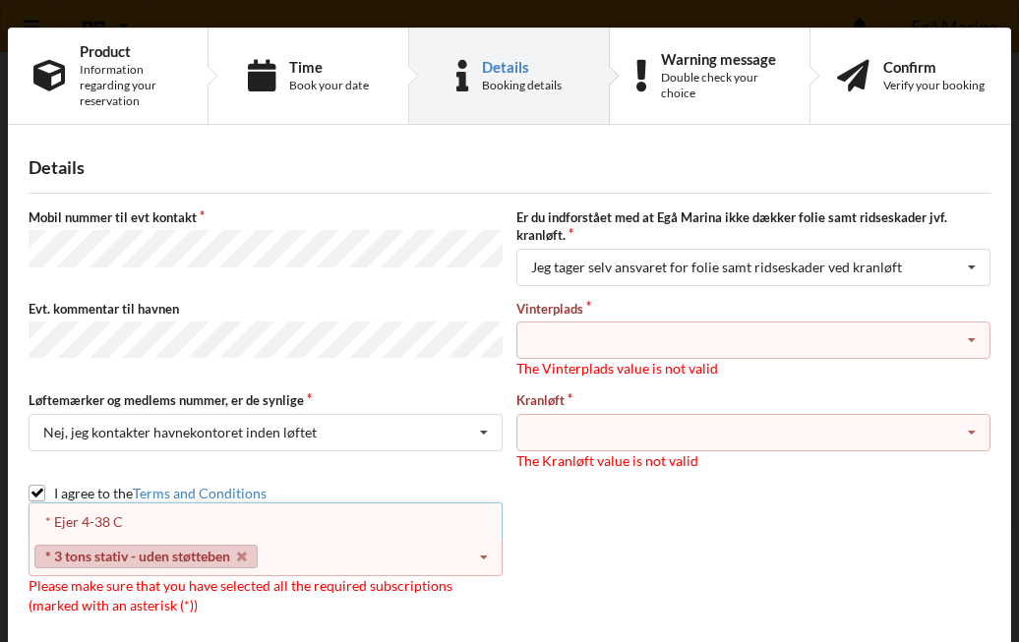
click at [969, 339] on icon at bounding box center [971, 341] width 29 height 36
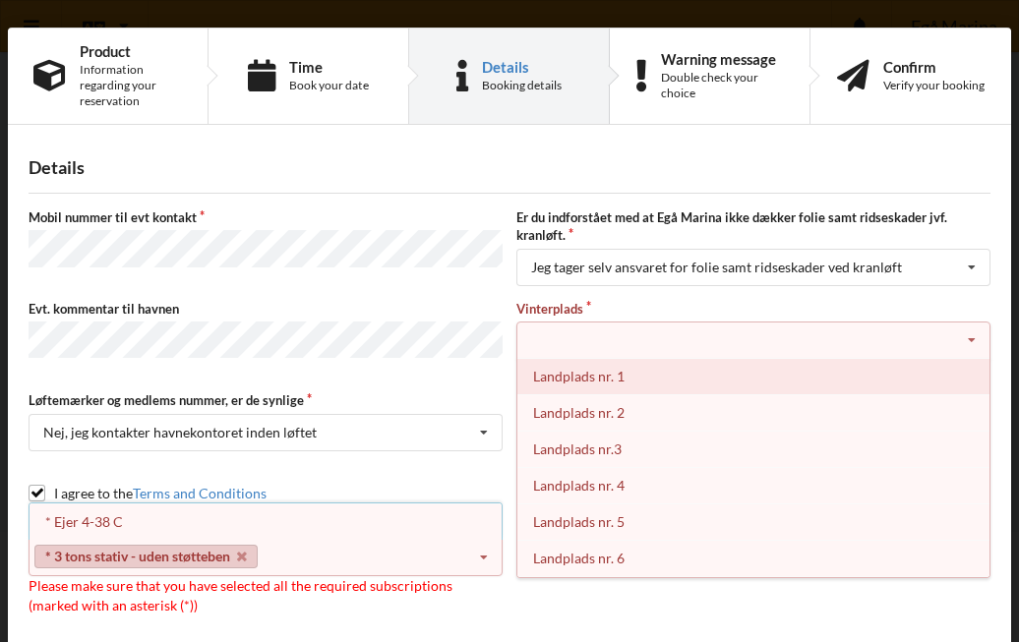
click at [580, 377] on div "Landplads nr. 1" at bounding box center [753, 376] width 472 height 36
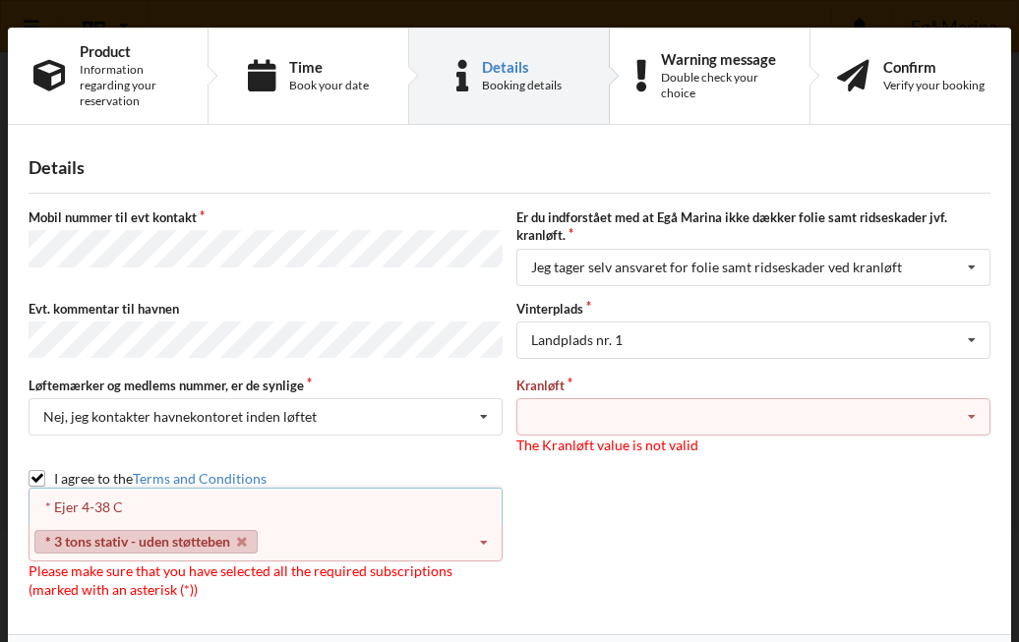
click at [972, 408] on icon at bounding box center [971, 417] width 29 height 36
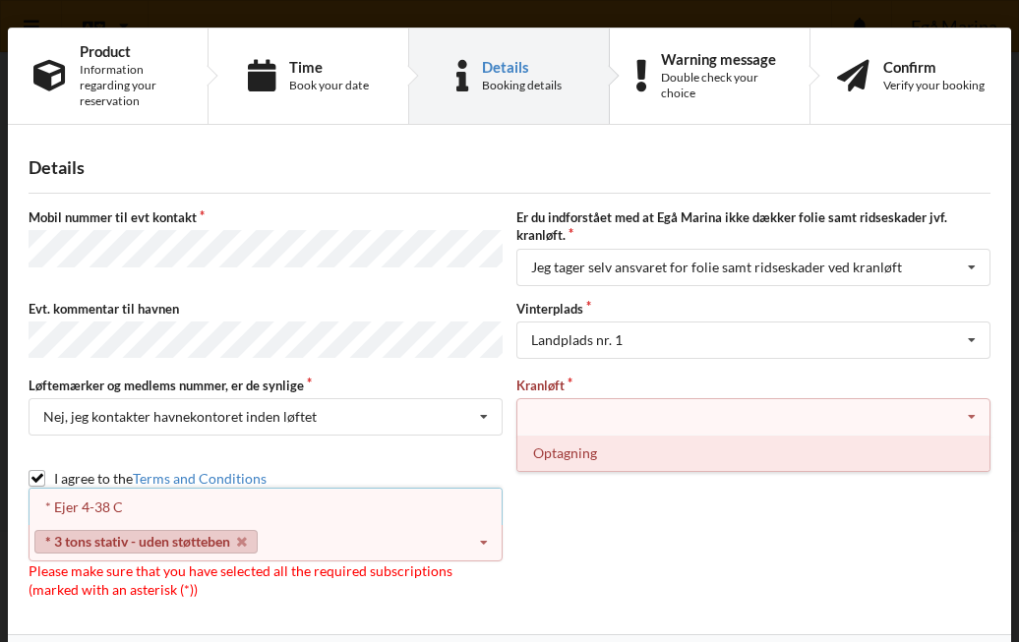
click at [601, 449] on div "Optagning" at bounding box center [753, 453] width 472 height 36
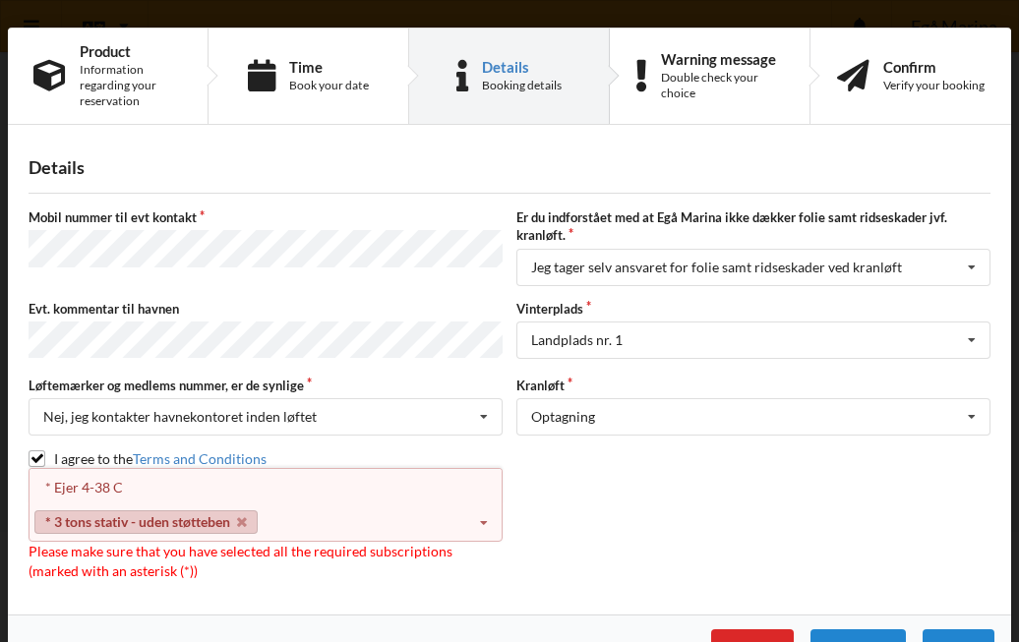
click at [228, 518] on link "* 3 tons stativ - uden støtteben" at bounding box center [145, 522] width 223 height 24
click at [481, 516] on icon at bounding box center [483, 523] width 29 height 36
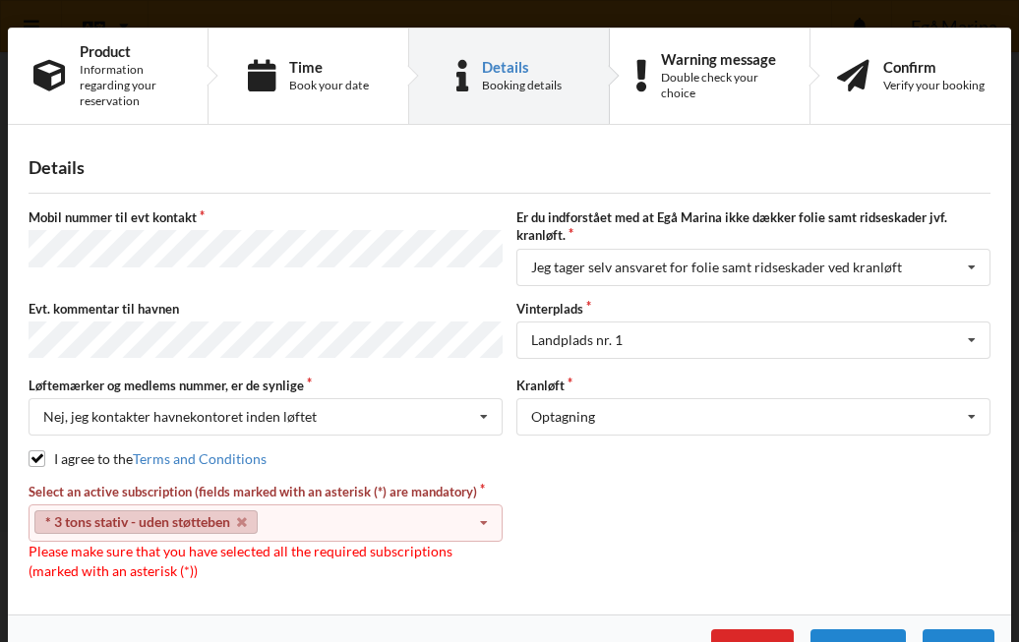
scroll to position [45, 0]
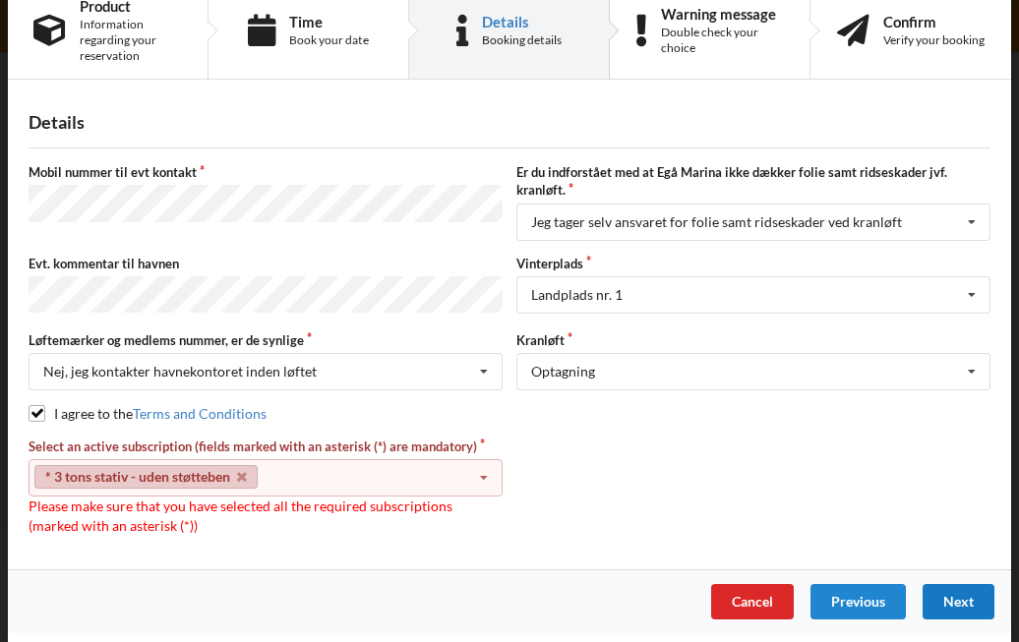
click at [959, 590] on div "Next" at bounding box center [958, 601] width 72 height 35
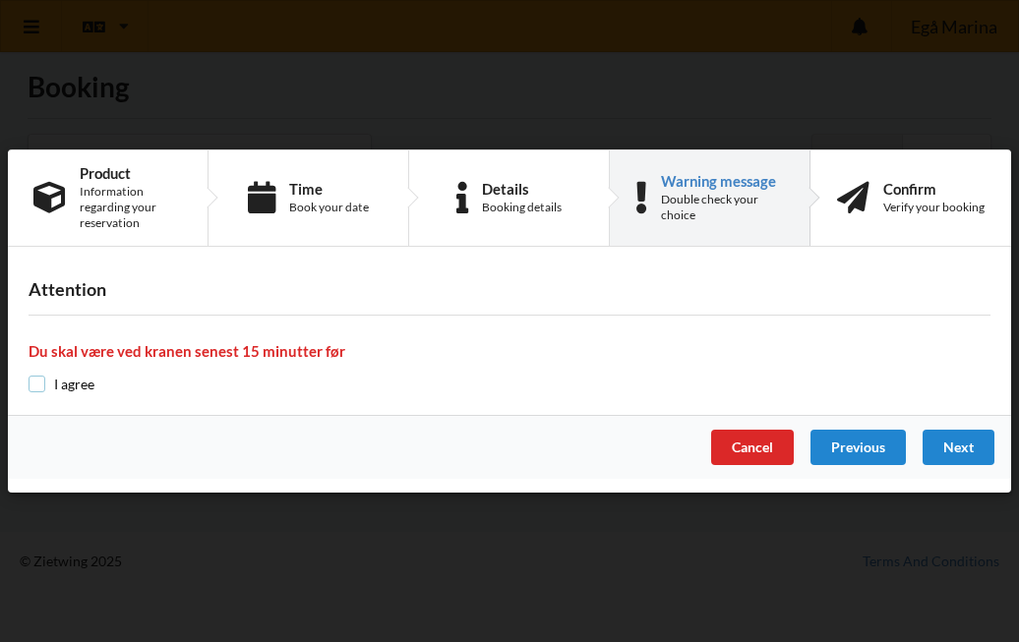
click at [39, 380] on input "checkbox" at bounding box center [37, 384] width 17 height 17
checkbox input "true"
click at [956, 443] on div "Next" at bounding box center [958, 447] width 72 height 35
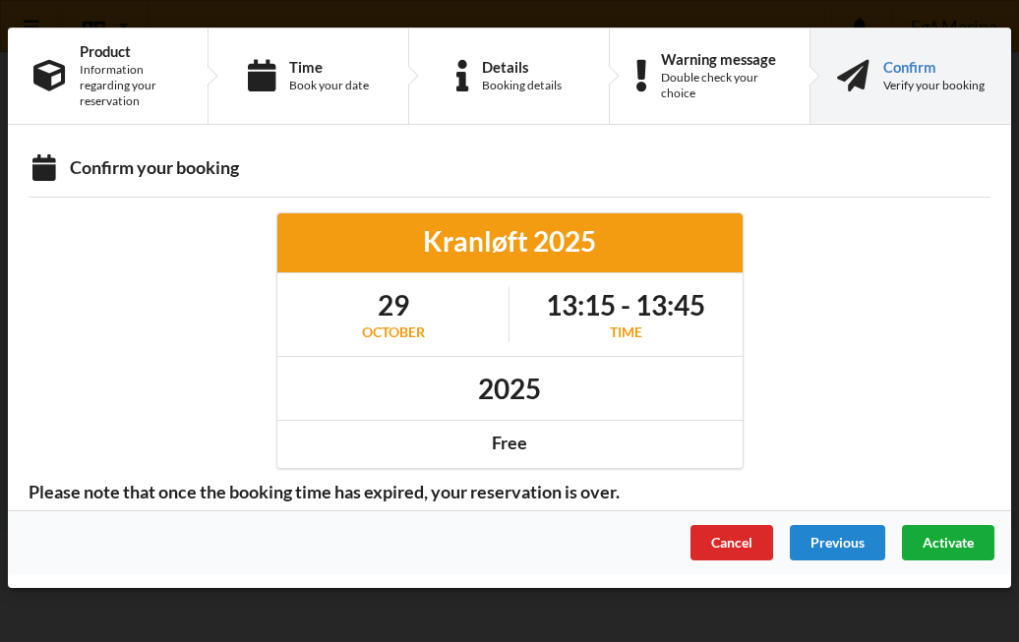
click at [953, 536] on span "Activate" at bounding box center [947, 542] width 51 height 17
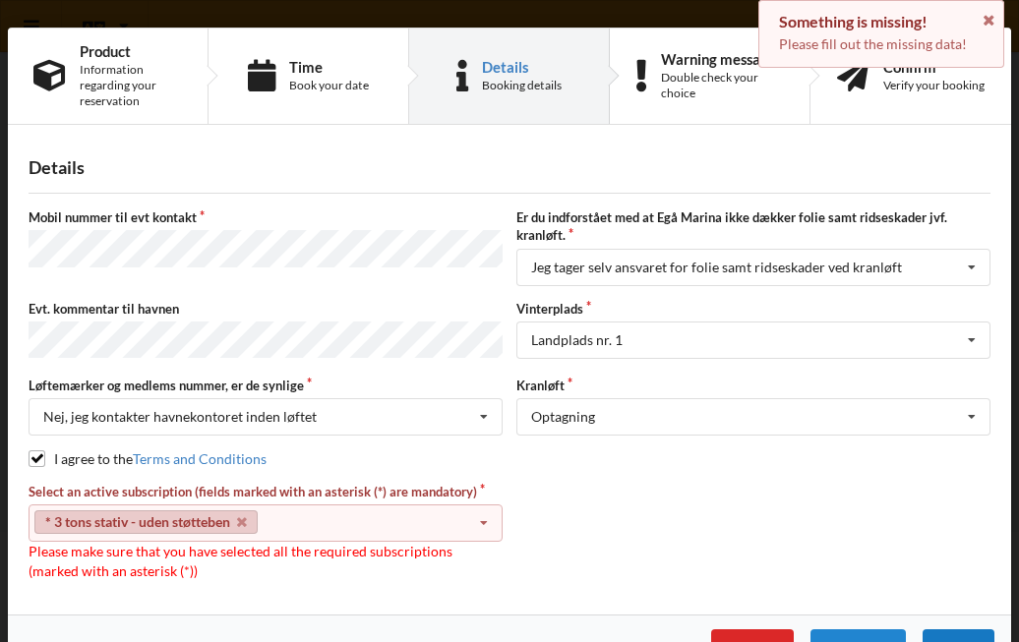
scroll to position [45, 0]
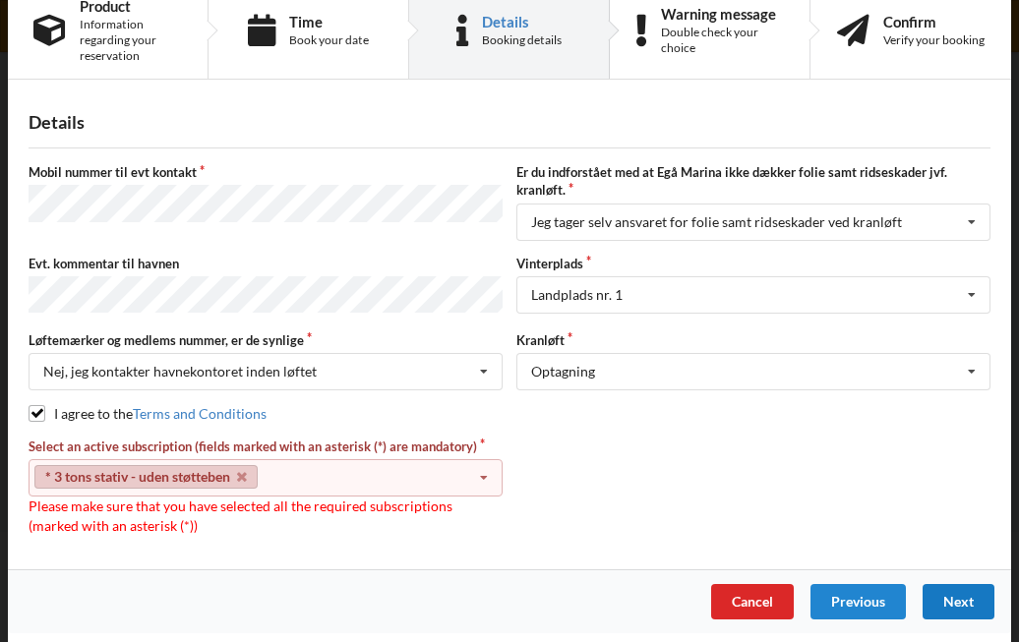
click at [956, 600] on div "Next" at bounding box center [958, 601] width 72 height 35
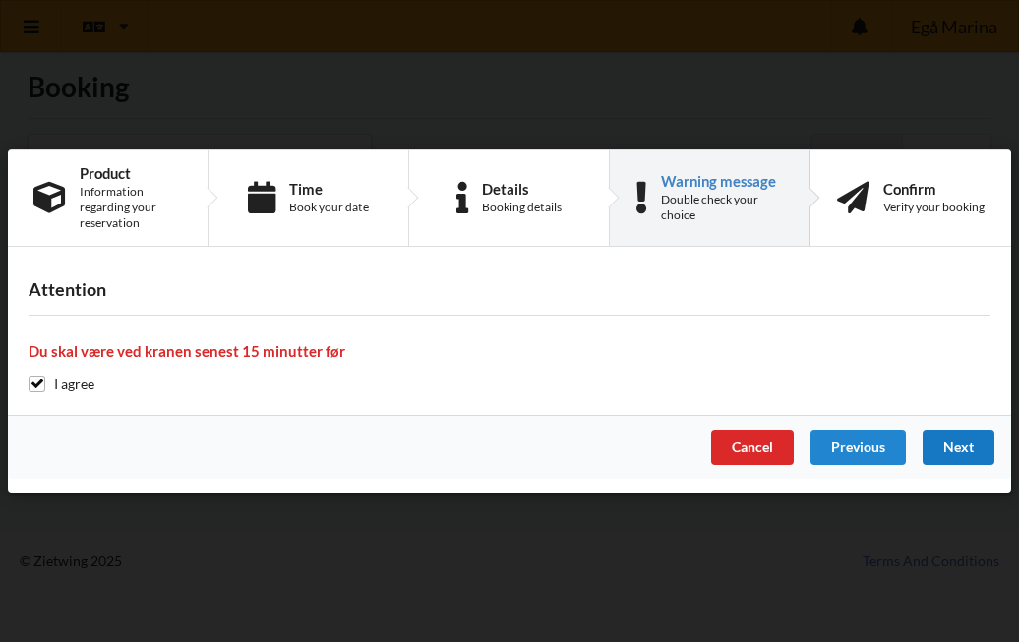
click at [967, 444] on div "Next" at bounding box center [958, 447] width 72 height 35
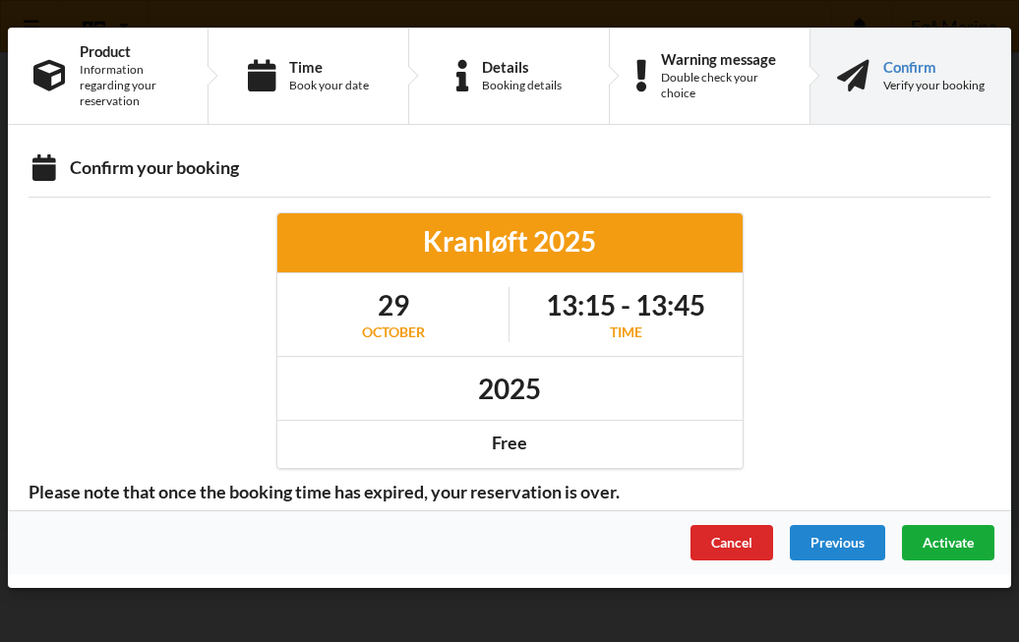
scroll to position [0, 0]
click at [952, 546] on span "Activate" at bounding box center [947, 542] width 51 height 17
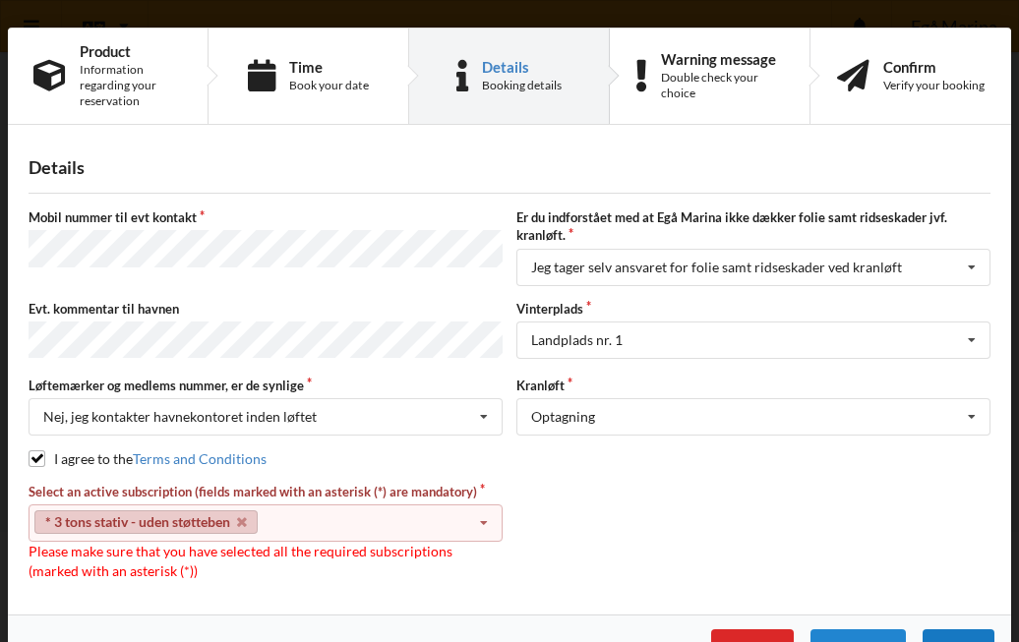
click at [480, 514] on icon at bounding box center [483, 523] width 29 height 36
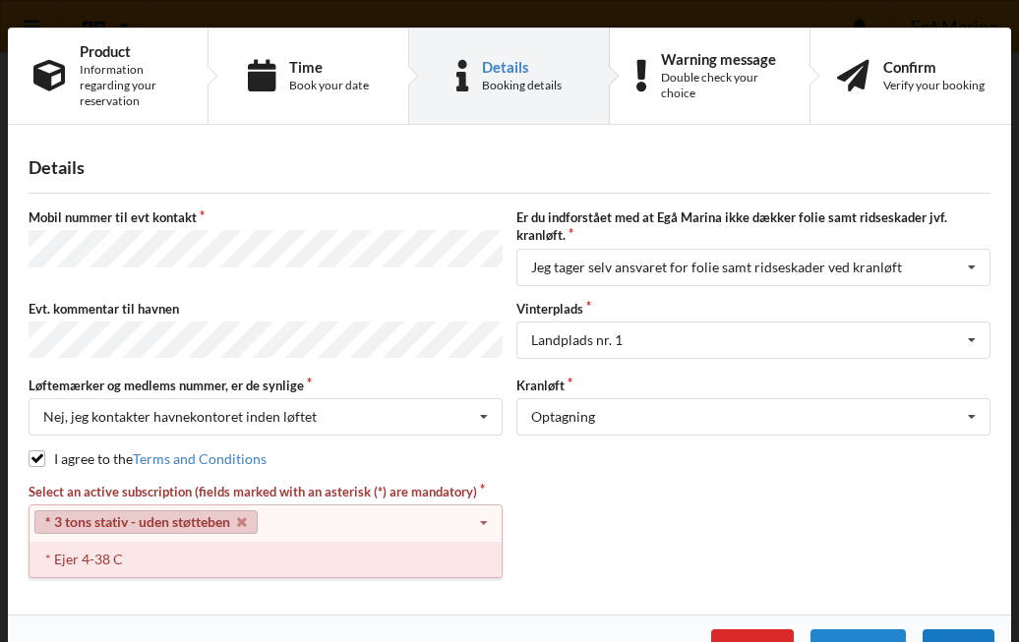
click at [120, 554] on div "* Ejer 4-38 C" at bounding box center [265, 559] width 472 height 36
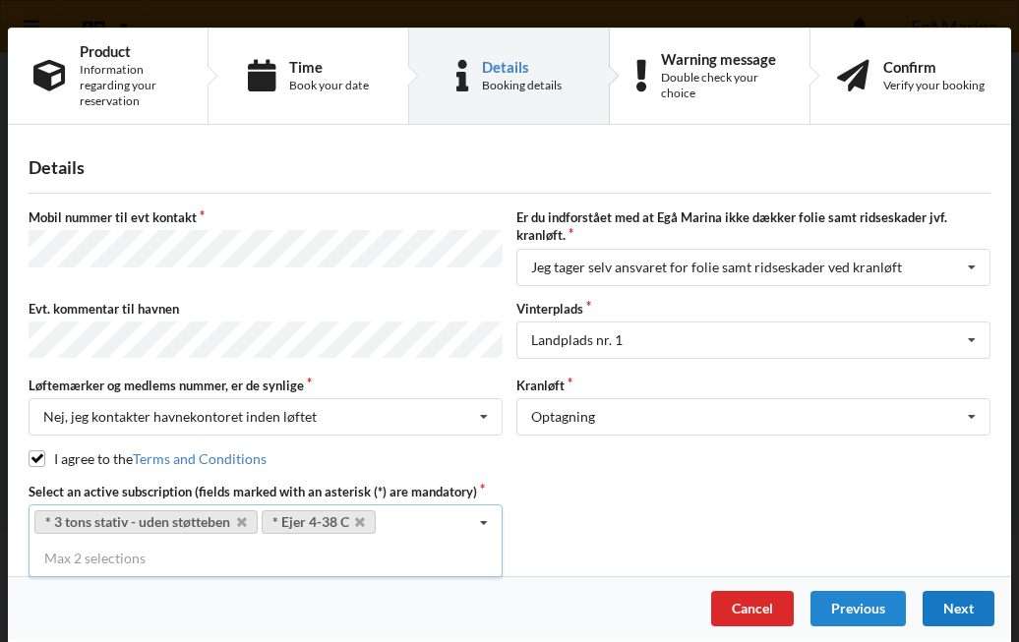
click at [960, 603] on div "Next" at bounding box center [958, 608] width 72 height 35
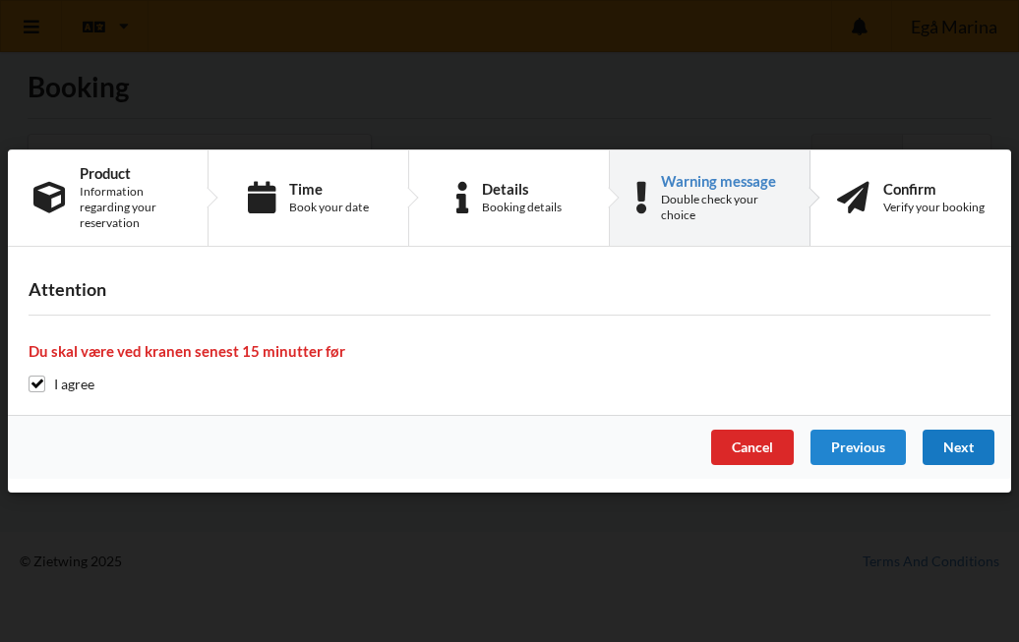
click at [958, 443] on div "Next" at bounding box center [958, 447] width 72 height 35
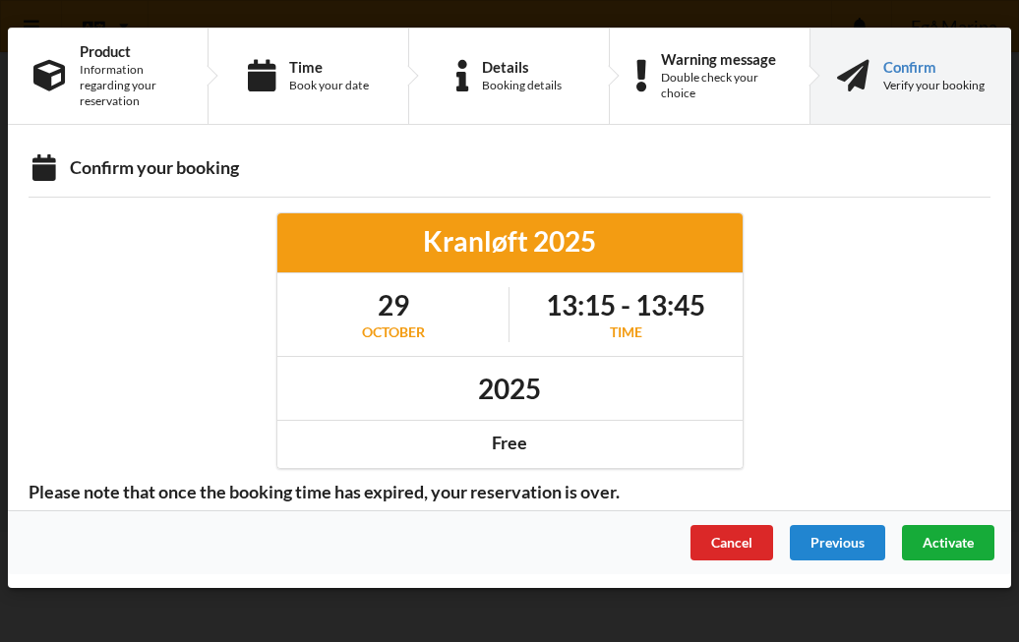
click at [952, 544] on span "Activate" at bounding box center [947, 542] width 51 height 17
